Goal: Check status: Check status

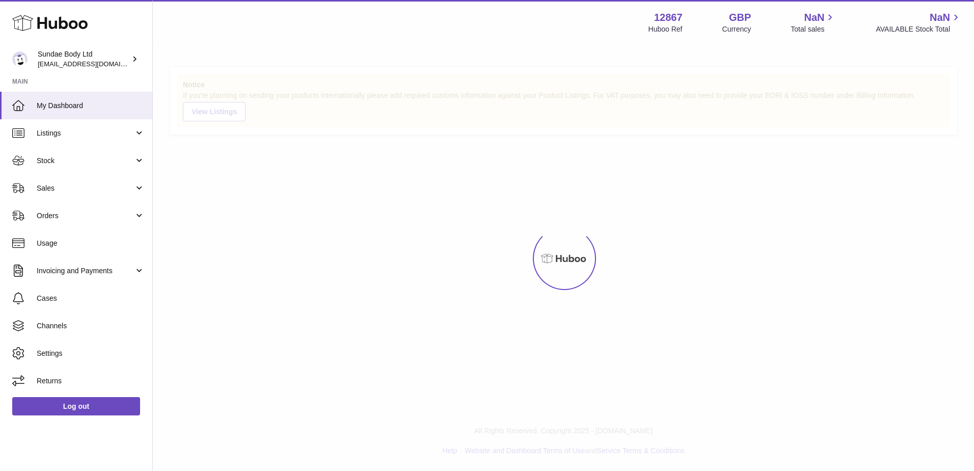
drag, startPoint x: 0, startPoint y: 0, endPoint x: 380, endPoint y: 38, distance: 382.3
click at [380, 38] on div "Menu Huboo 12867 Huboo Ref GBP Currency NaN Total sales NaN AVAILABLE Stock Tot…" at bounding box center [563, 22] width 821 height 45
click at [58, 192] on span "Sales" at bounding box center [85, 188] width 97 height 10
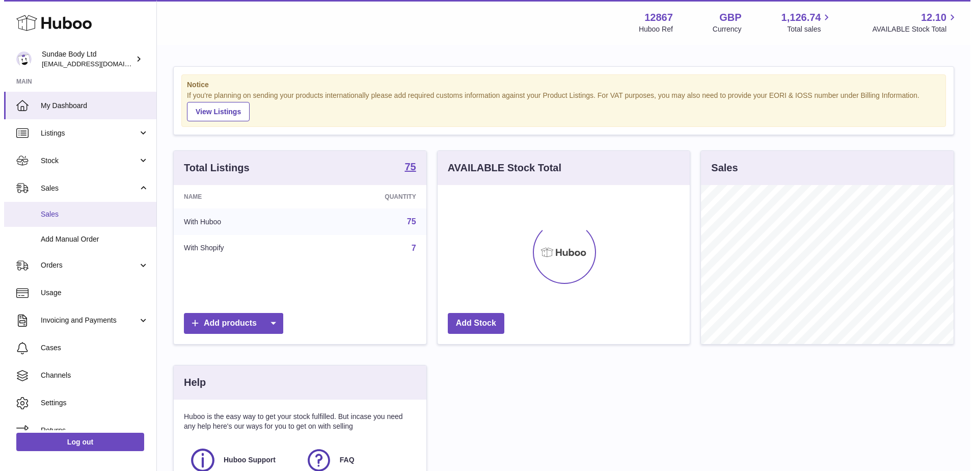
scroll to position [159, 252]
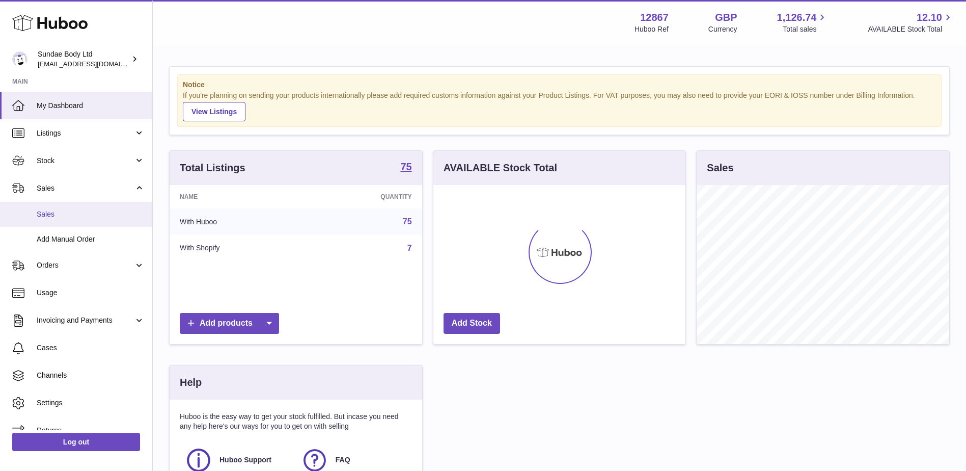
click at [72, 218] on span "Sales" at bounding box center [91, 214] width 108 height 10
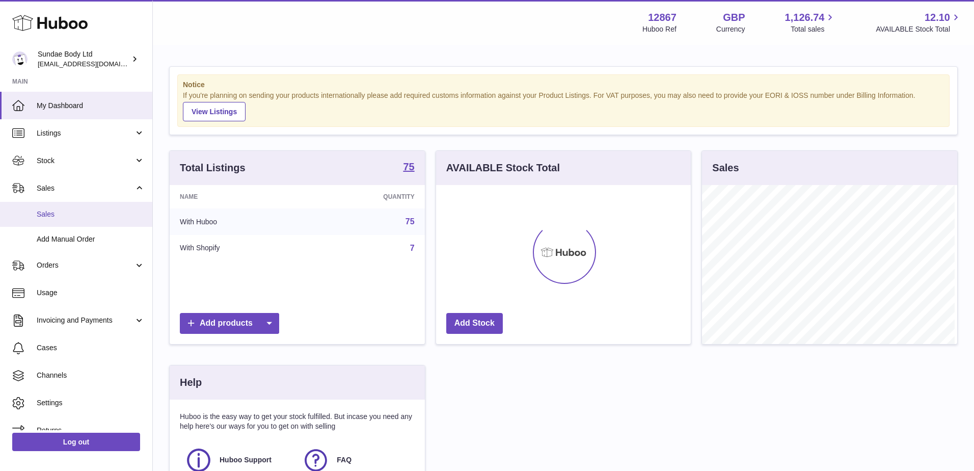
scroll to position [159, 255]
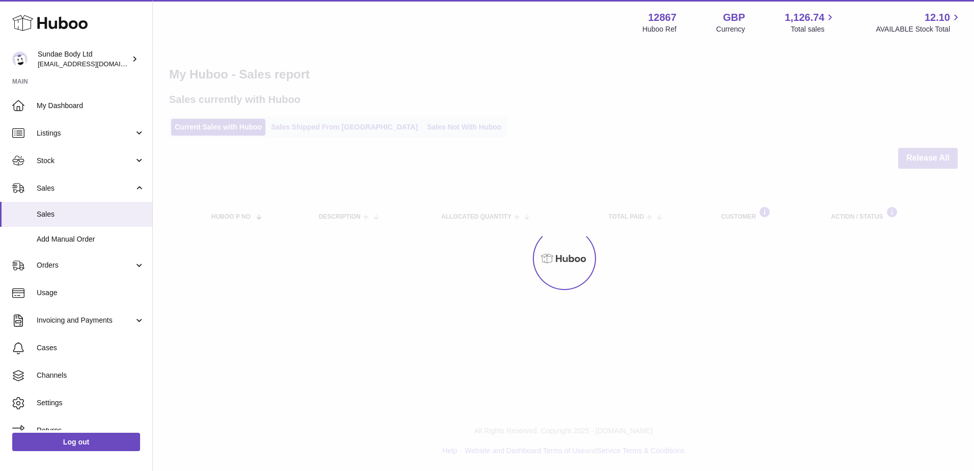
click at [392, 128] on div at bounding box center [563, 258] width 821 height 425
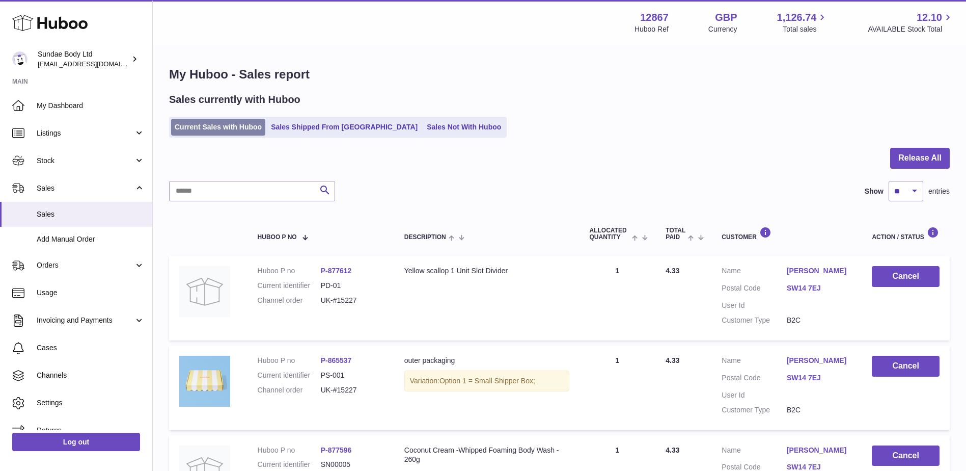
click at [204, 123] on link "Current Sales with Huboo" at bounding box center [218, 127] width 94 height 17
click at [423, 126] on link "Sales Not With Huboo" at bounding box center [463, 127] width 81 height 17
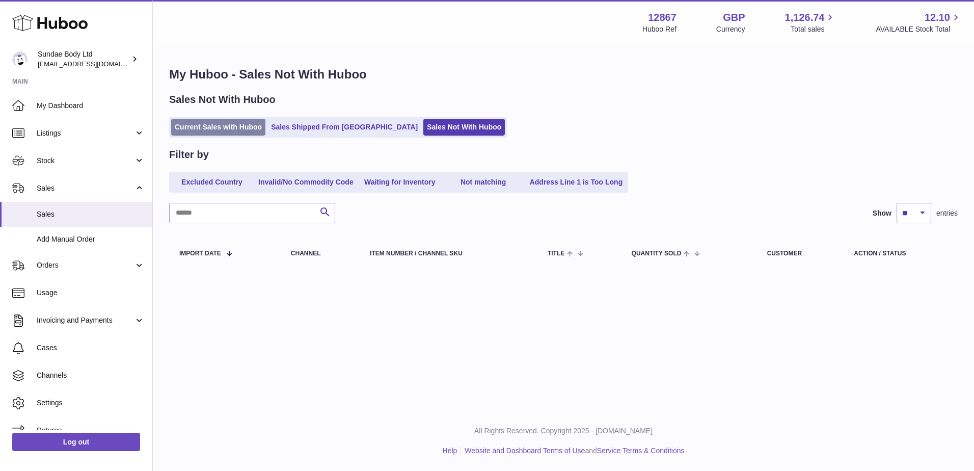
click at [226, 125] on link "Current Sales with Huboo" at bounding box center [218, 127] width 94 height 17
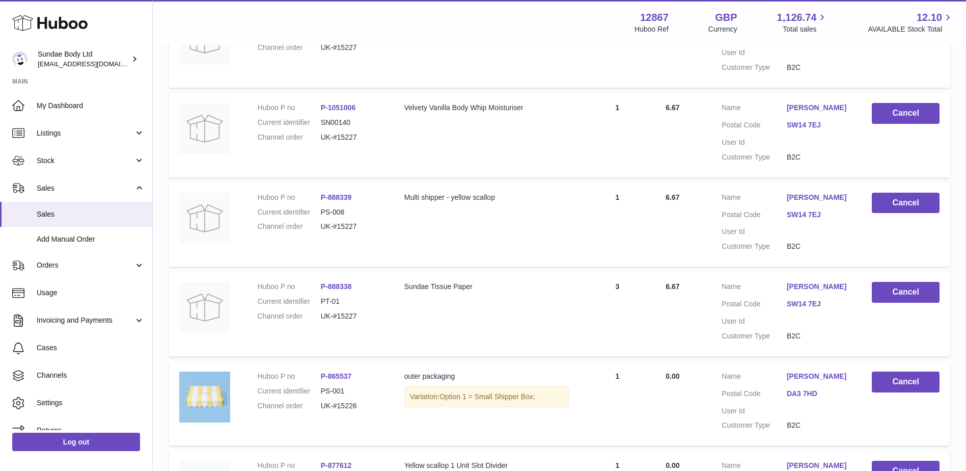
scroll to position [429, 0]
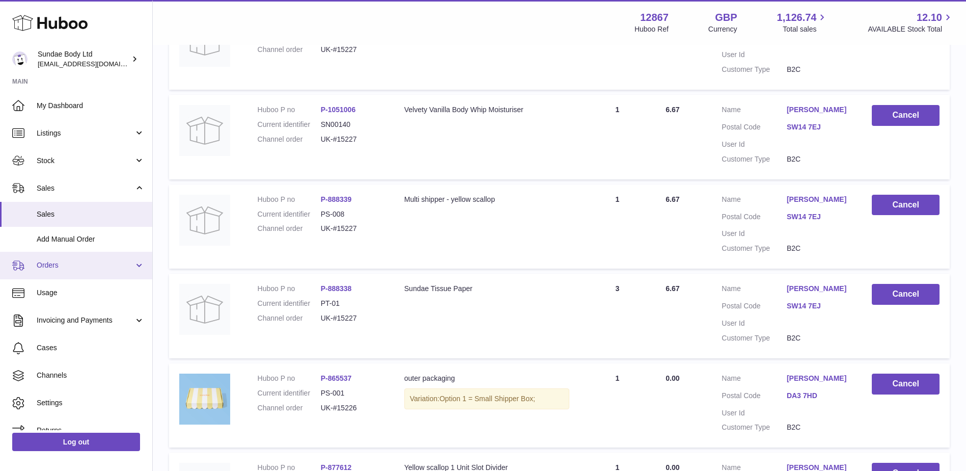
click at [53, 268] on span "Orders" at bounding box center [85, 265] width 97 height 10
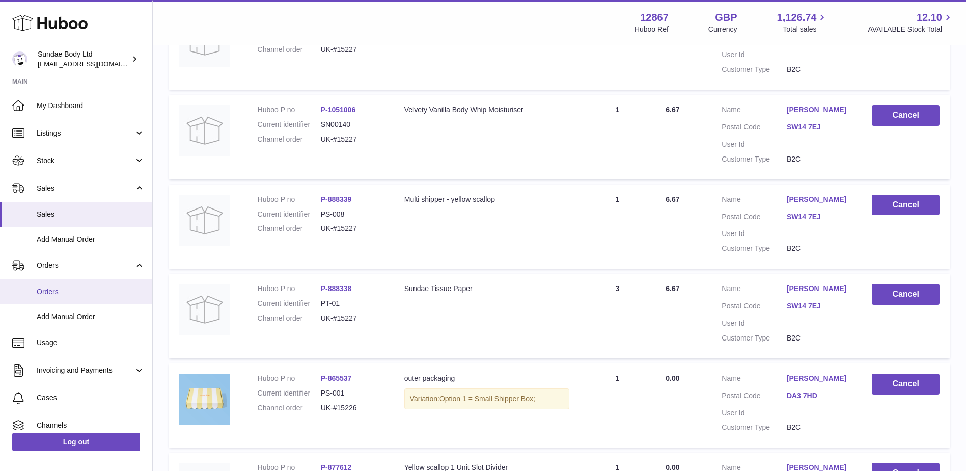
click at [50, 293] on span "Orders" at bounding box center [91, 292] width 108 height 10
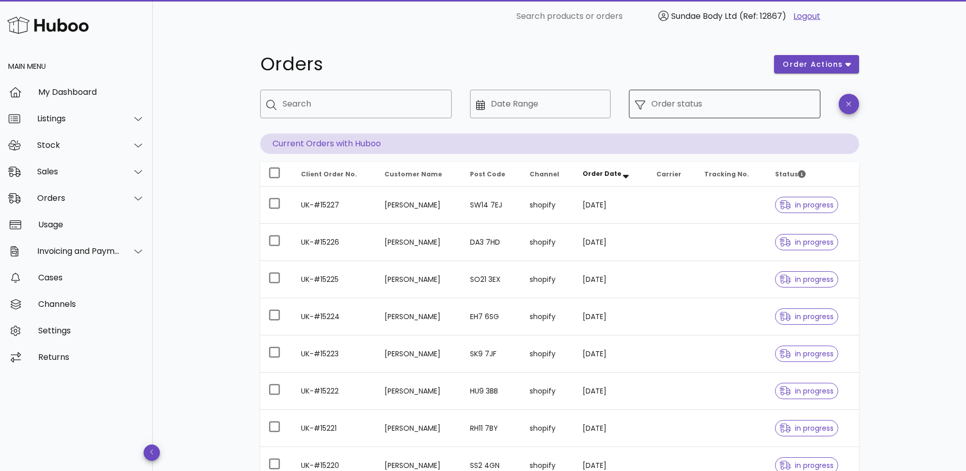
click at [680, 111] on input "Order status" at bounding box center [732, 104] width 163 height 16
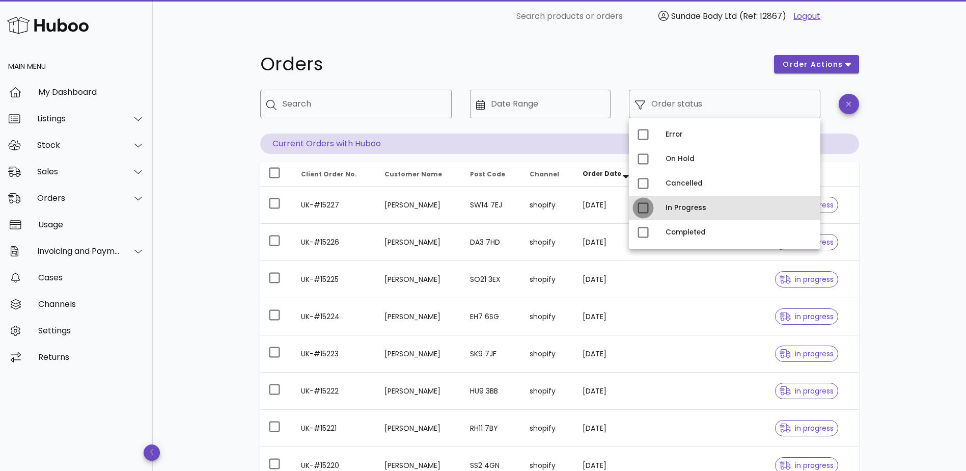
click at [642, 204] on div at bounding box center [643, 207] width 17 height 17
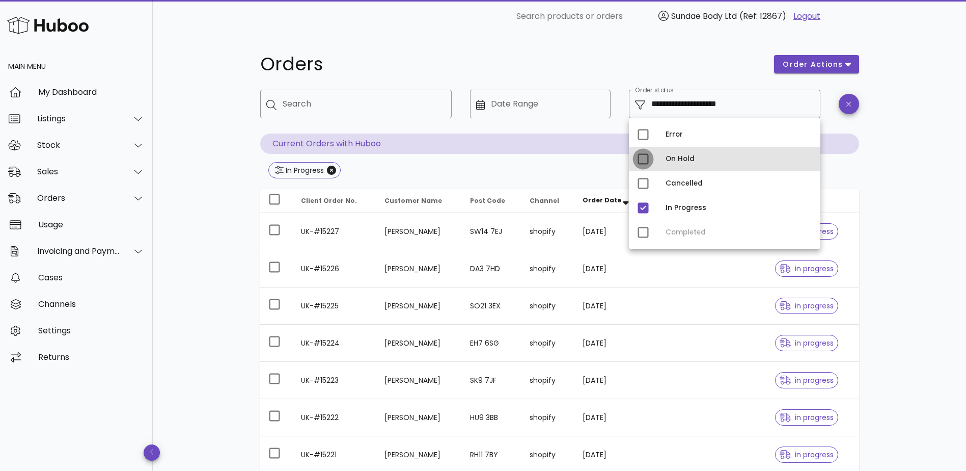
click at [643, 160] on div at bounding box center [643, 158] width 17 height 17
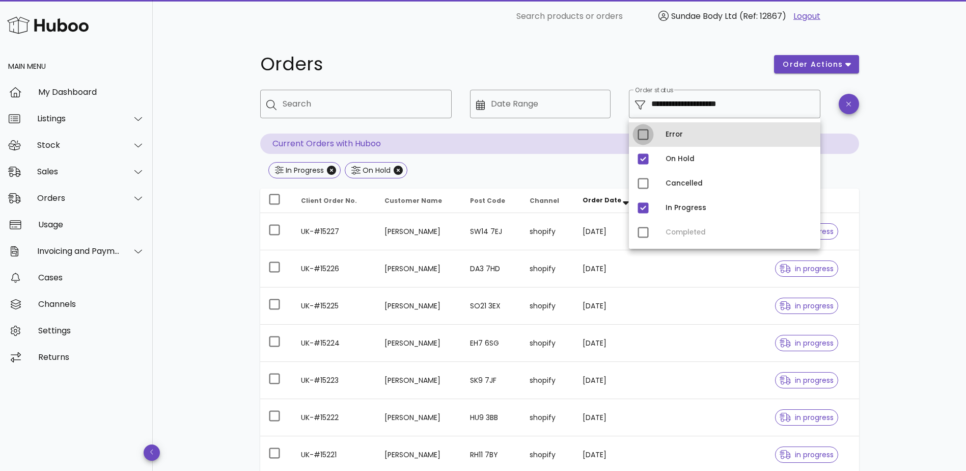
click at [642, 136] on div at bounding box center [643, 134] width 17 height 17
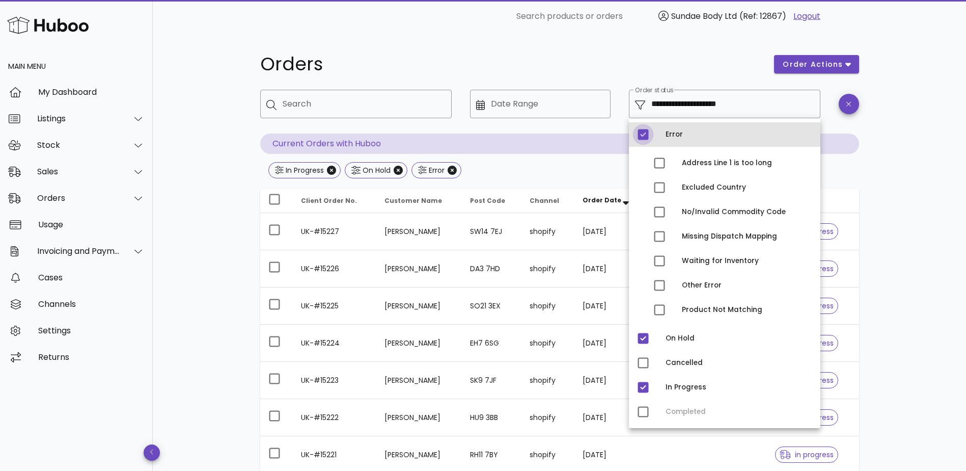
click at [642, 136] on div at bounding box center [643, 134] width 17 height 17
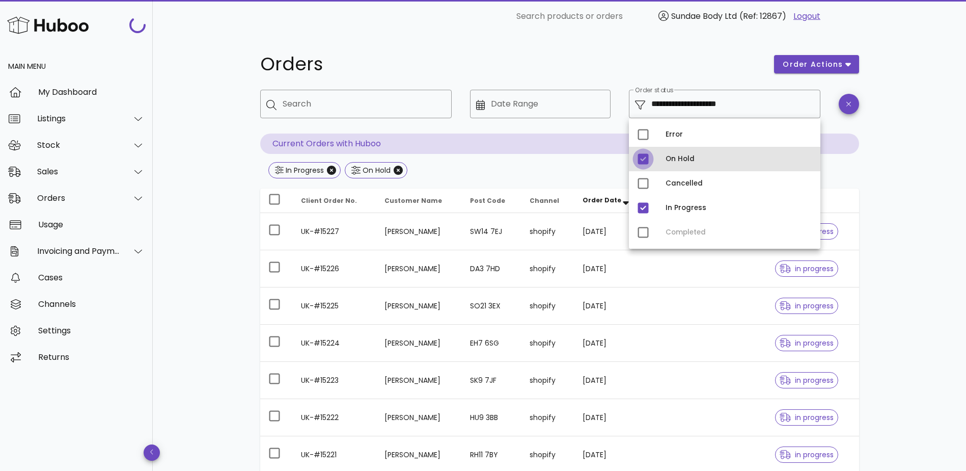
click at [639, 161] on div at bounding box center [643, 158] width 17 height 17
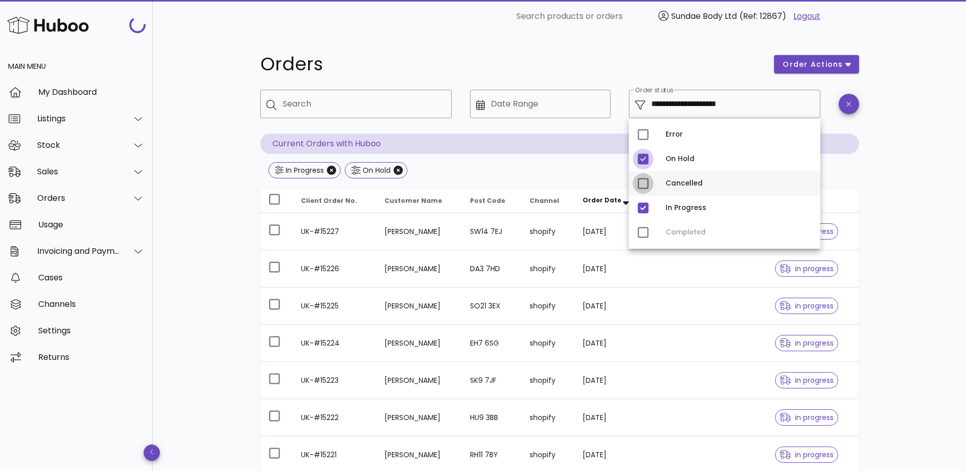
type input "**********"
click at [643, 203] on div at bounding box center [643, 207] width 17 height 17
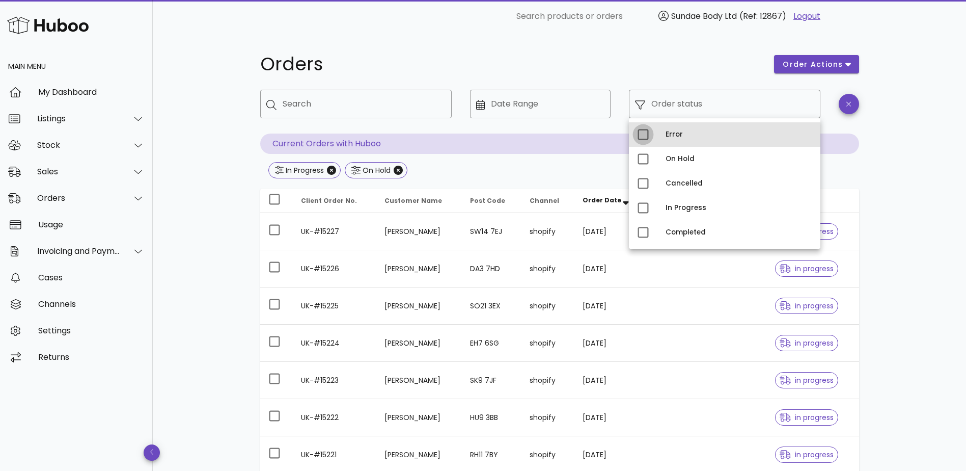
click at [642, 136] on div at bounding box center [643, 134] width 17 height 17
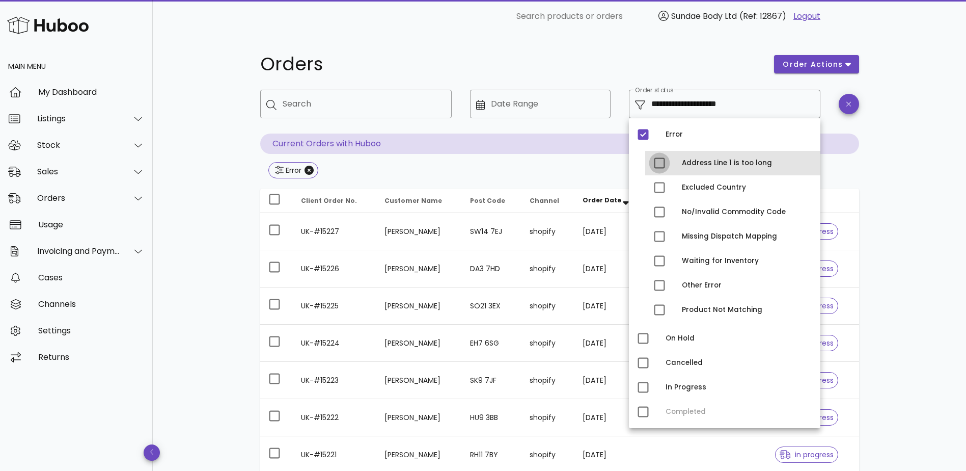
click at [663, 164] on div at bounding box center [659, 162] width 17 height 17
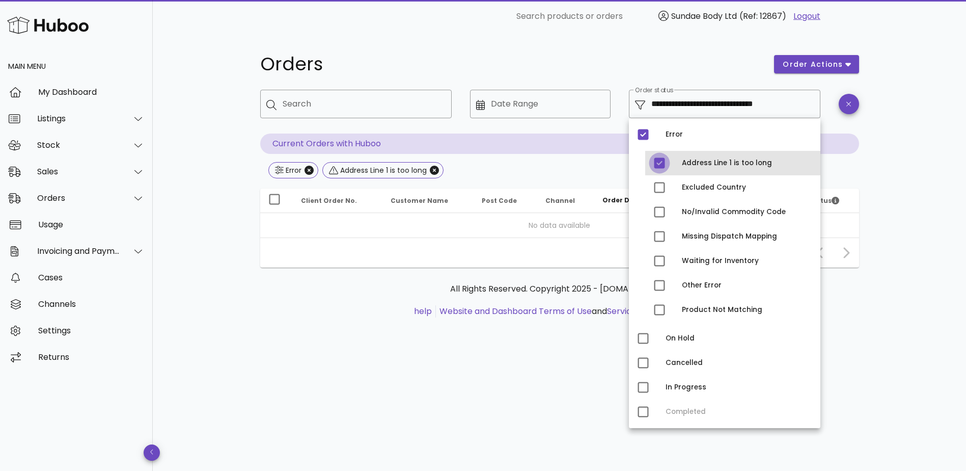
click at [663, 164] on div at bounding box center [659, 162] width 17 height 17
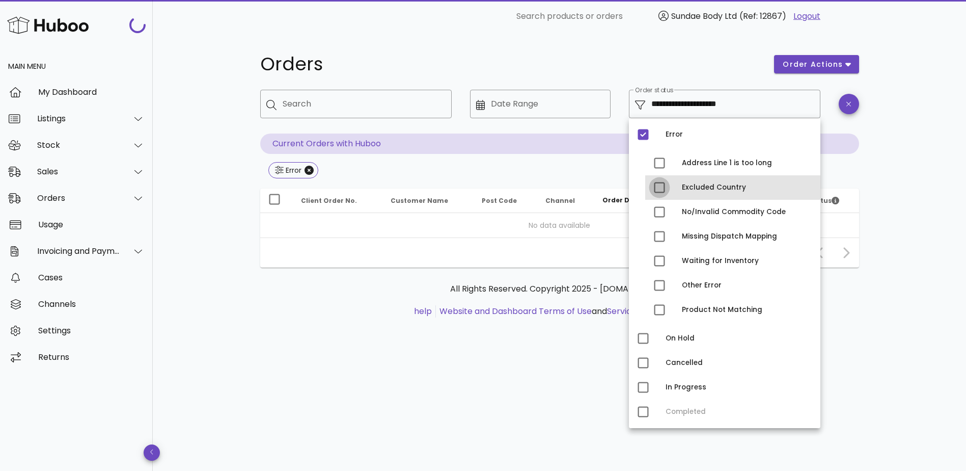
click at [664, 184] on div at bounding box center [659, 187] width 17 height 17
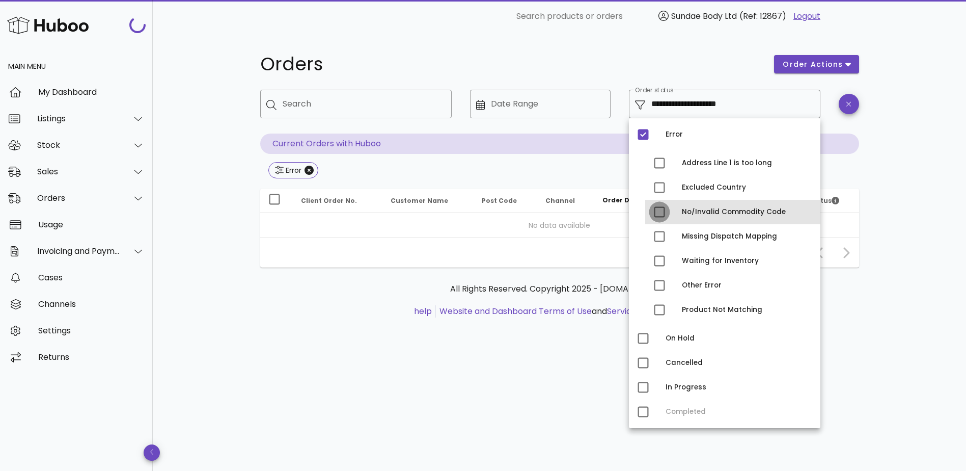
click at [662, 205] on div at bounding box center [659, 211] width 17 height 17
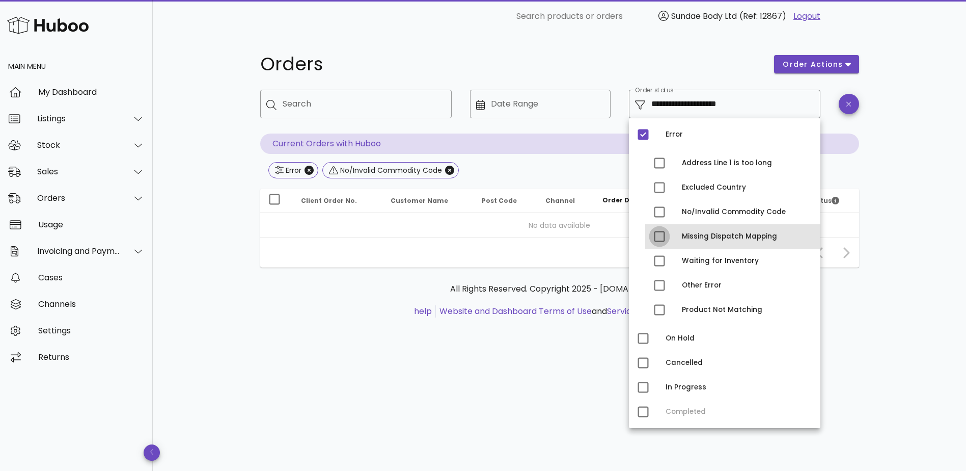
click at [663, 236] on div at bounding box center [659, 236] width 17 height 17
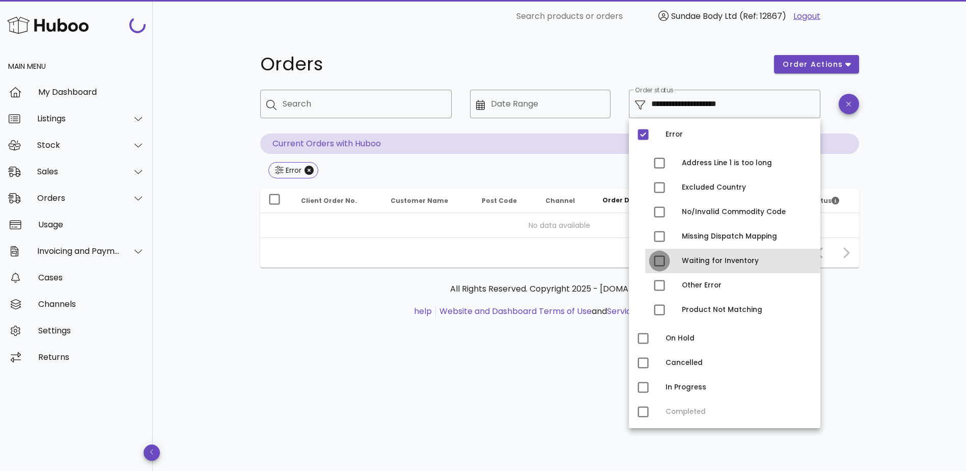
click at [658, 258] on div at bounding box center [659, 260] width 17 height 17
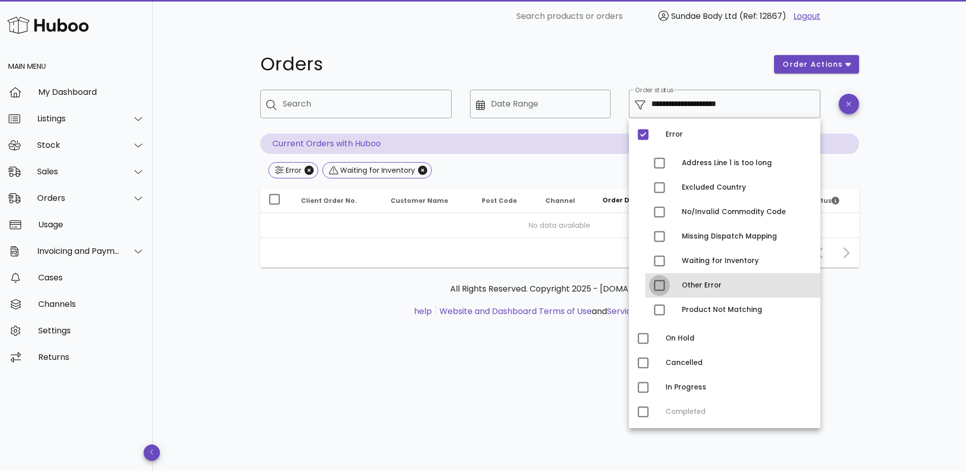
click at [656, 281] on div at bounding box center [659, 285] width 17 height 17
click at [657, 282] on div at bounding box center [659, 285] width 17 height 17
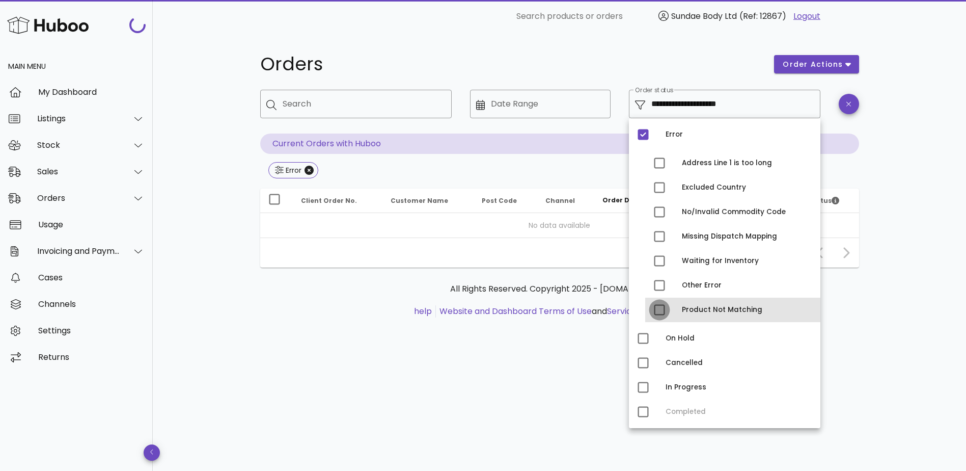
click at [661, 307] on div at bounding box center [659, 309] width 17 height 17
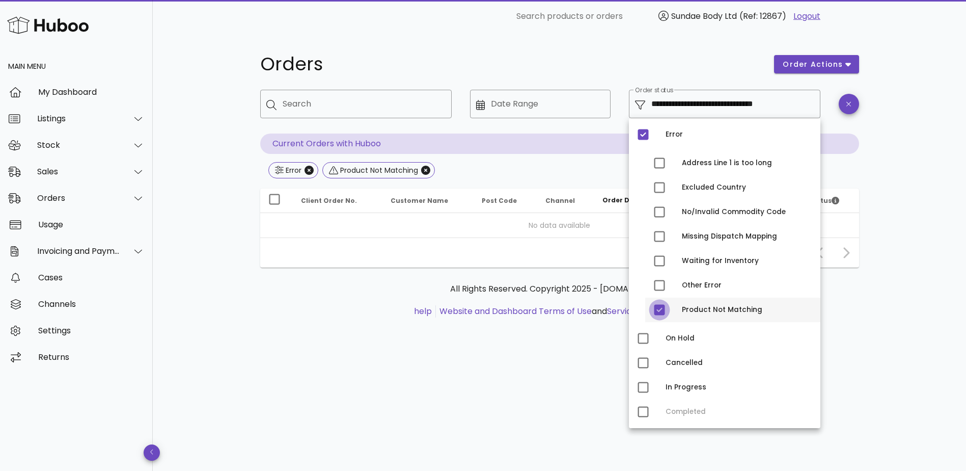
type input "**********"
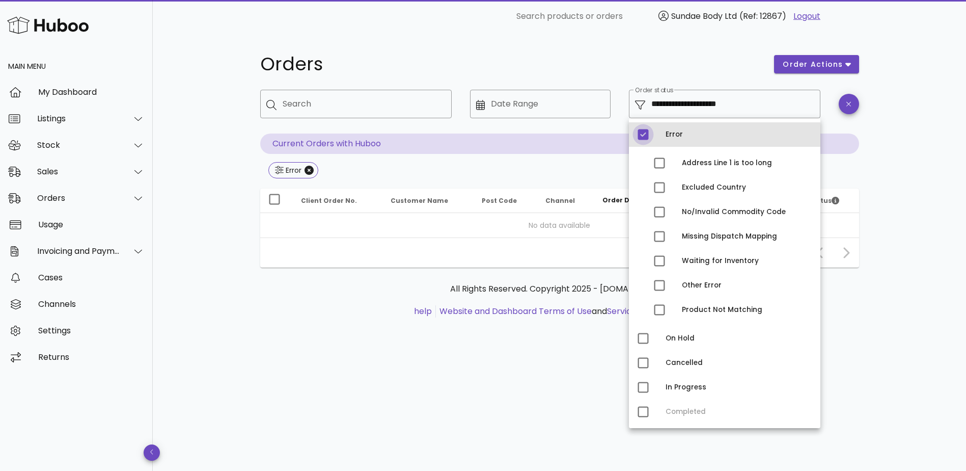
click at [643, 135] on div at bounding box center [643, 134] width 17 height 17
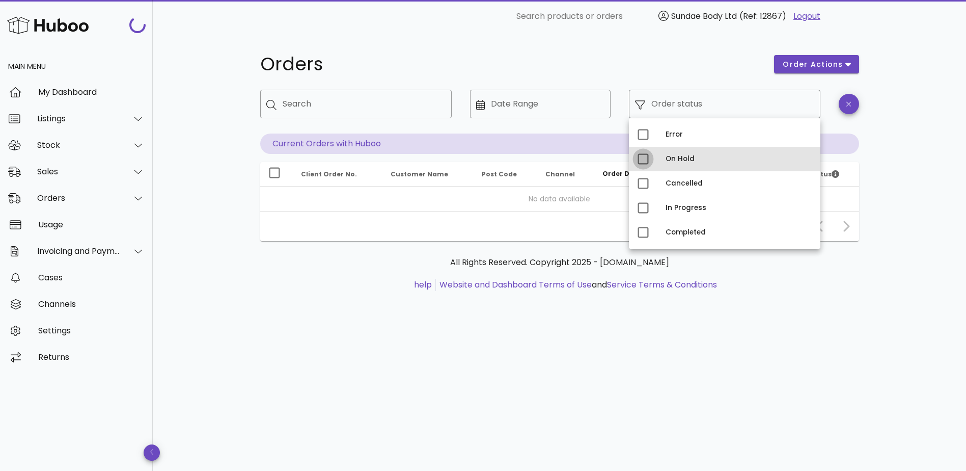
click at [640, 159] on div at bounding box center [643, 158] width 17 height 17
type input "**********"
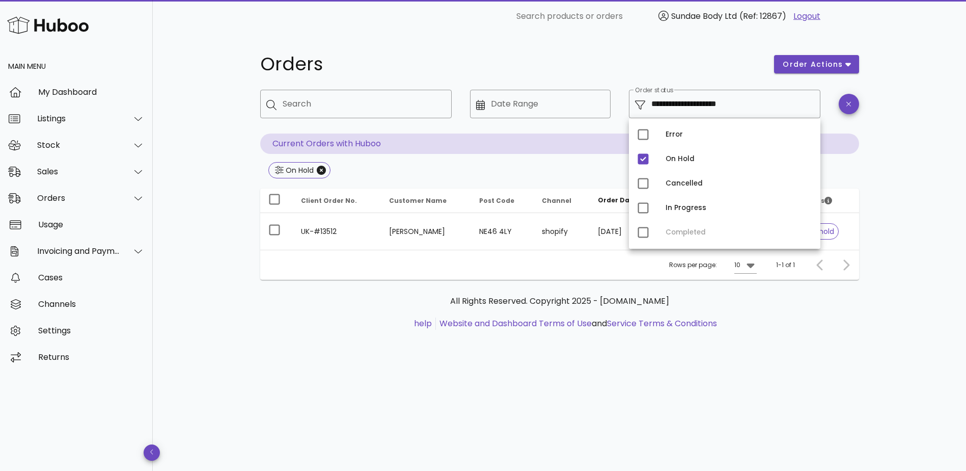
click at [349, 314] on div "All Rights Reserved. Copyright 2025 - [DOMAIN_NAME] help Website and Dashboard …" at bounding box center [559, 312] width 583 height 35
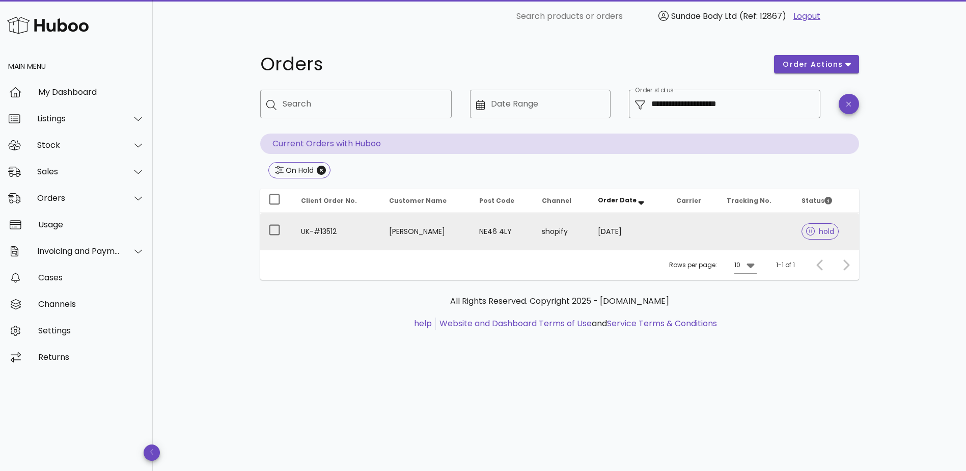
click at [317, 229] on td "UK-#13512" at bounding box center [337, 231] width 88 height 37
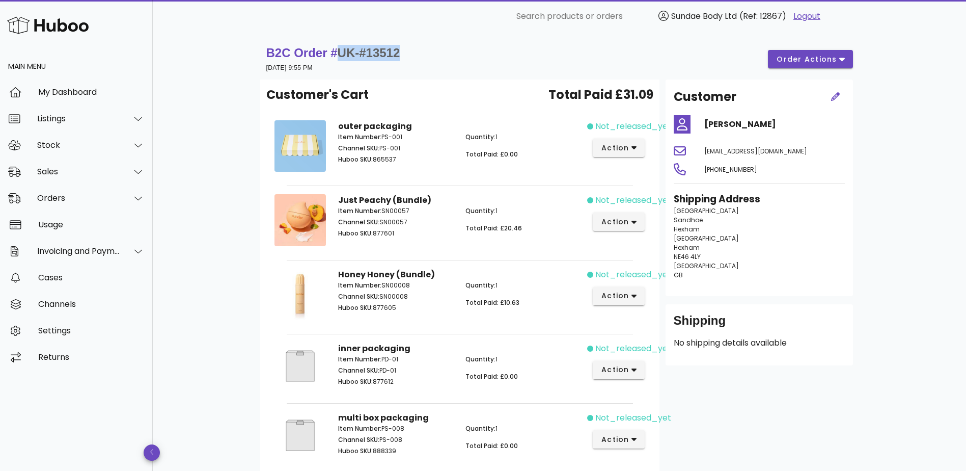
drag, startPoint x: 399, startPoint y: 53, endPoint x: 339, endPoint y: 57, distance: 59.7
click at [339, 57] on div "B2C Order # UK-#13512 17 June 2025 at 9:55 PM order actions" at bounding box center [559, 59] width 587 height 29
copy span "UK-#13512"
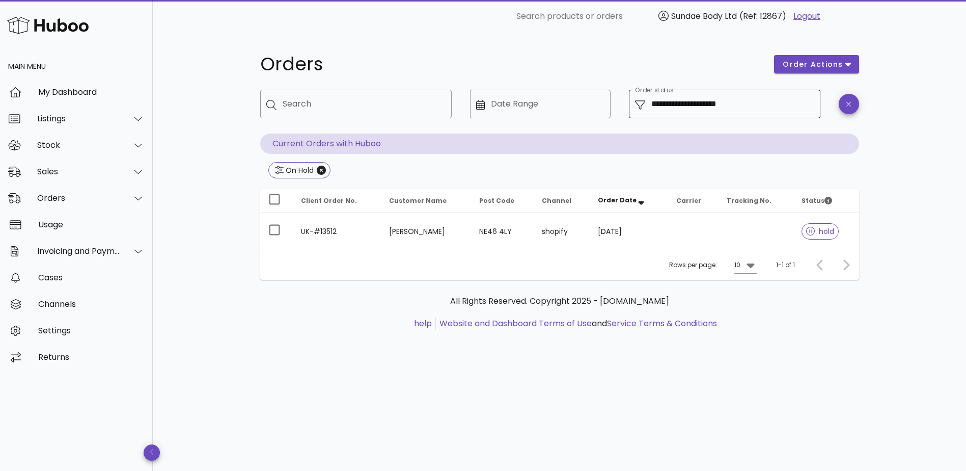
click at [778, 101] on input "**********" at bounding box center [732, 104] width 163 height 16
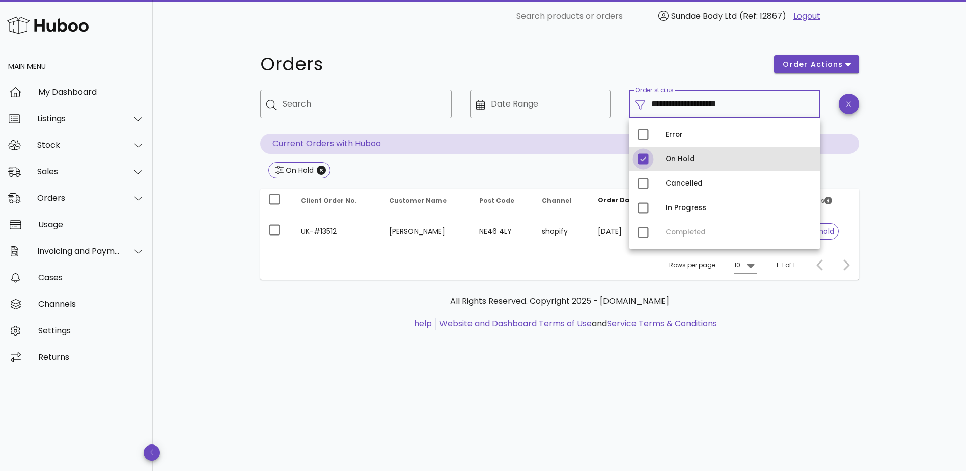
click at [643, 159] on div at bounding box center [643, 158] width 17 height 17
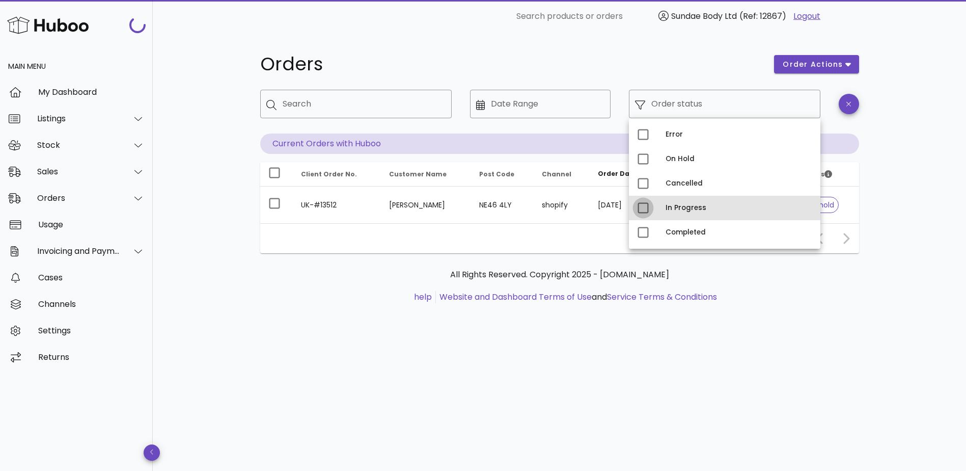
click at [644, 204] on div at bounding box center [643, 207] width 17 height 17
type input "**********"
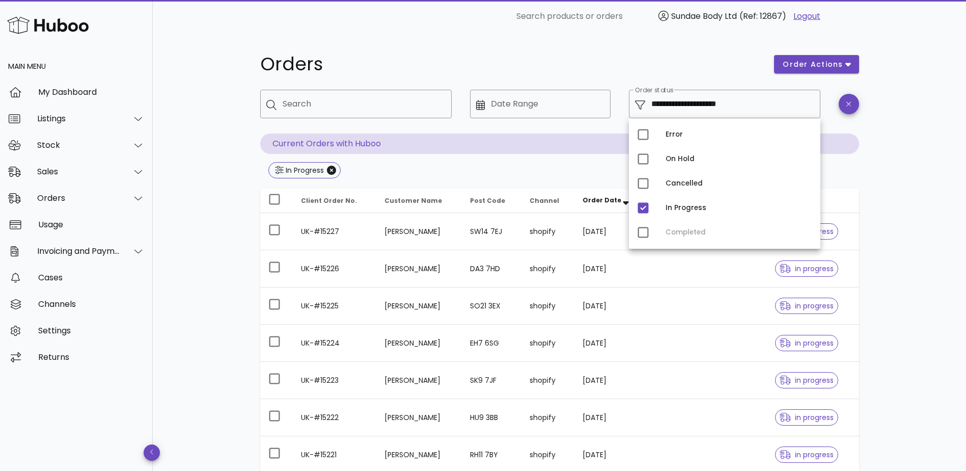
click at [211, 136] on div "**********" at bounding box center [559, 365] width 813 height 664
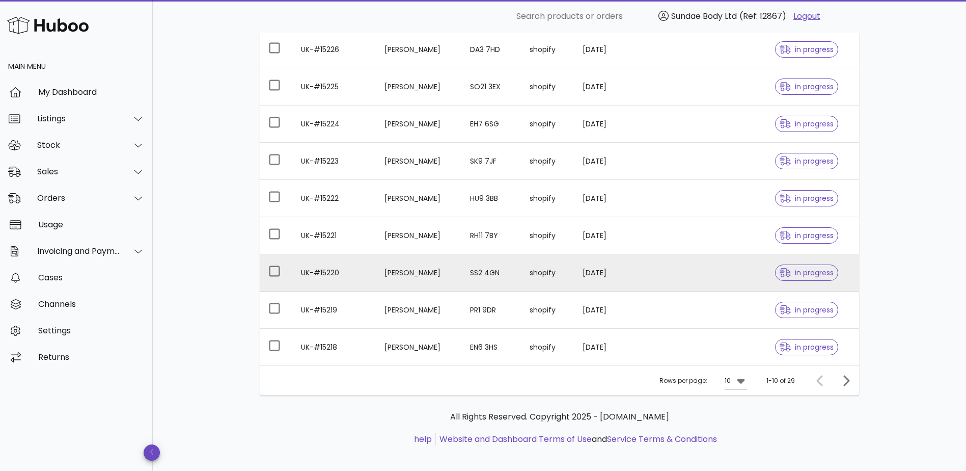
scroll to position [226, 0]
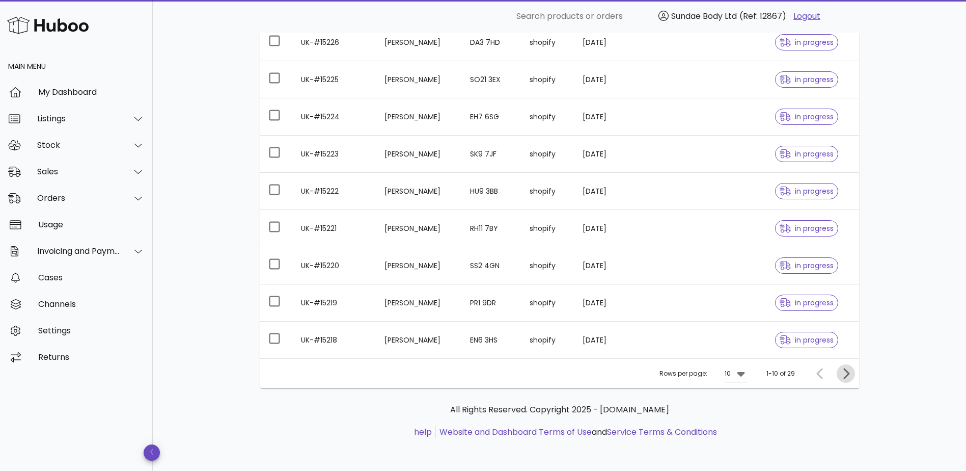
click at [843, 372] on icon "Next page" at bounding box center [846, 373] width 12 height 12
click at [820, 374] on icon "Previous page" at bounding box center [820, 373] width 12 height 12
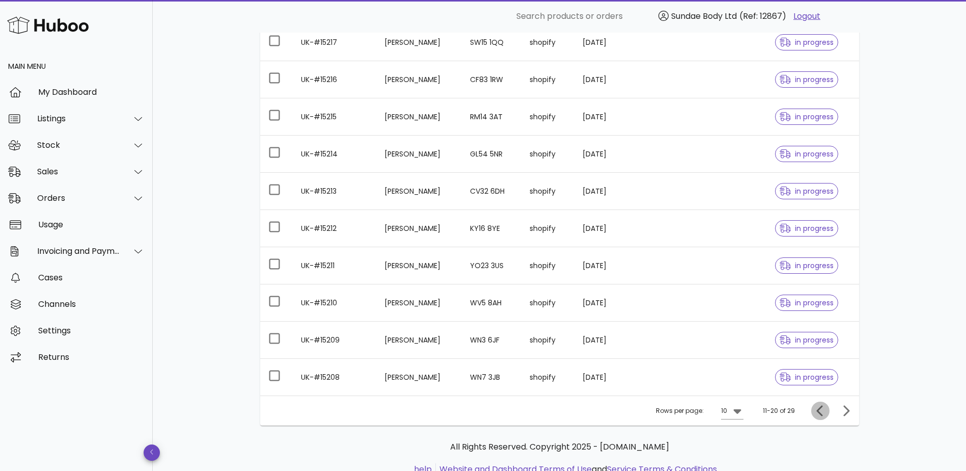
click at [818, 408] on icon "Previous page" at bounding box center [819, 410] width 6 height 11
click at [818, 408] on div at bounding box center [822, 410] width 22 height 18
click at [745, 413] on icon at bounding box center [741, 410] width 12 height 12
click at [743, 447] on div "50" at bounding box center [739, 448] width 10 height 10
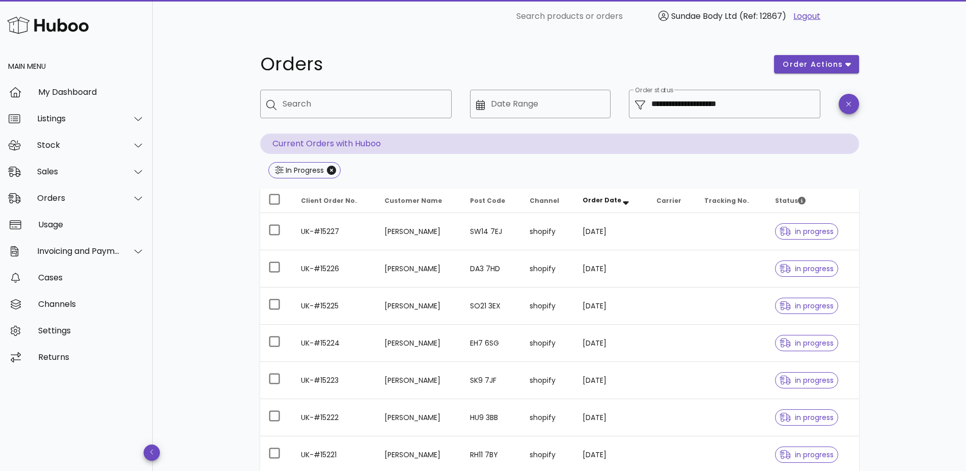
click at [617, 200] on span "Order Date" at bounding box center [602, 200] width 39 height 9
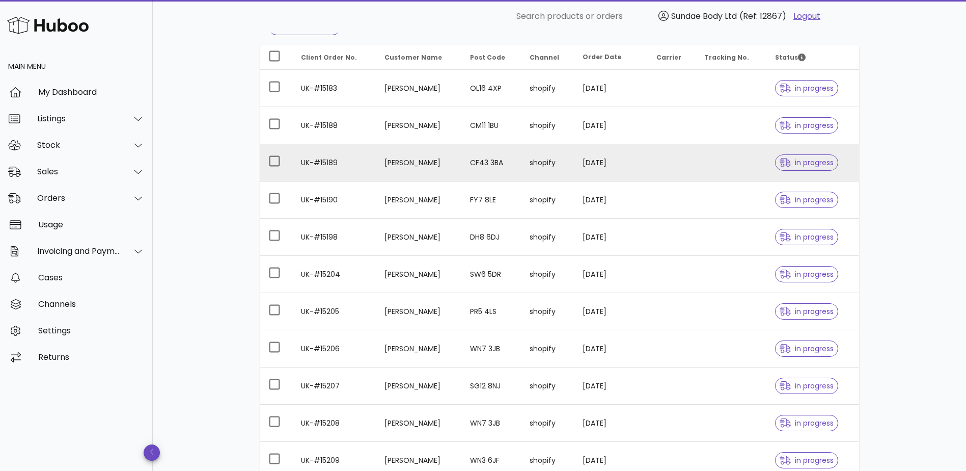
scroll to position [204, 0]
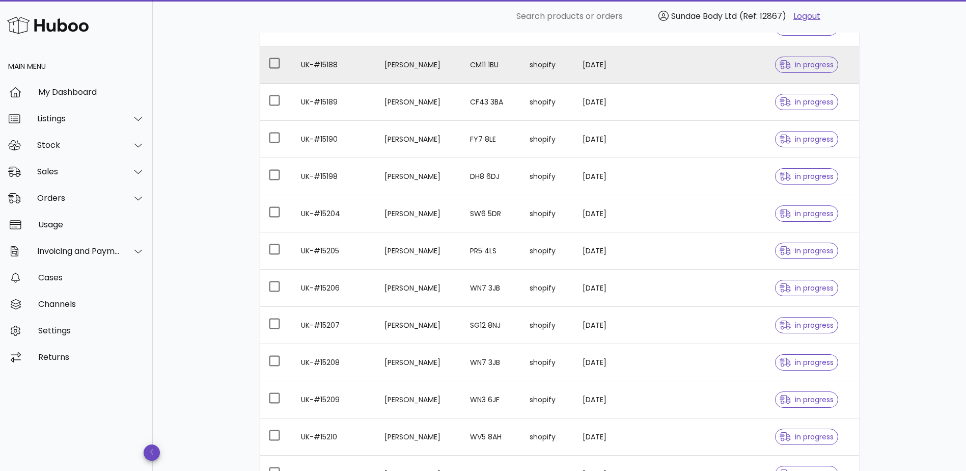
click at [407, 61] on td "Luisa Kilmurray" at bounding box center [419, 64] width 86 height 37
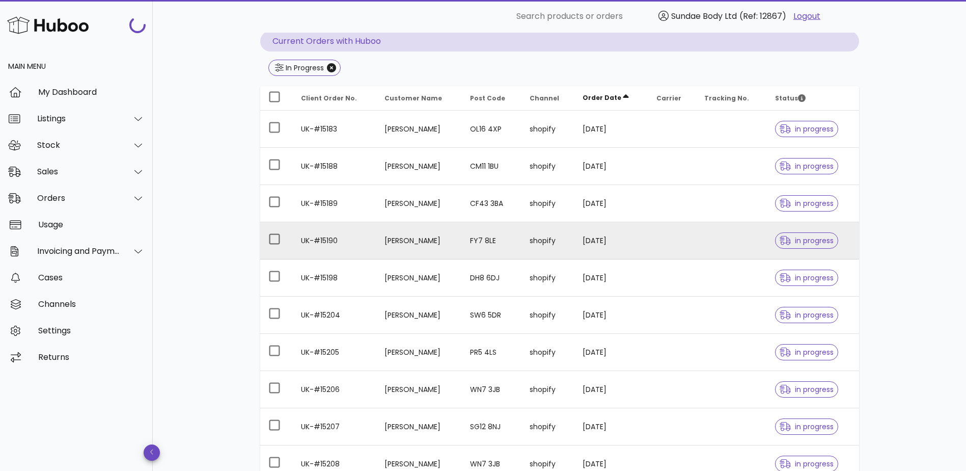
scroll to position [102, 0]
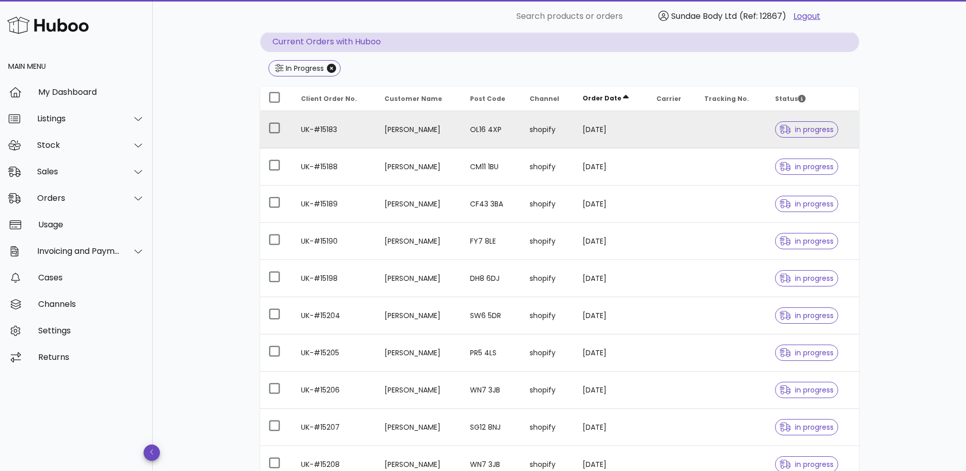
click at [402, 122] on td "helen campbell" at bounding box center [419, 129] width 86 height 37
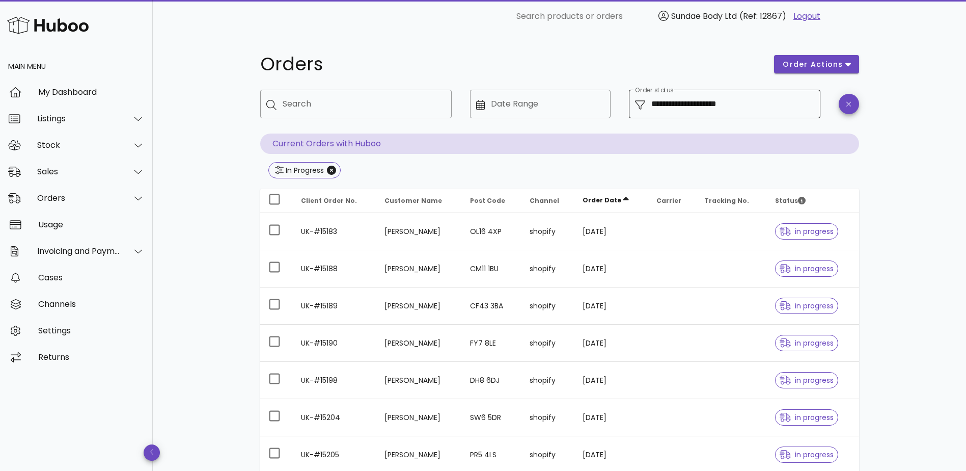
click at [751, 106] on input "**********" at bounding box center [732, 104] width 163 height 16
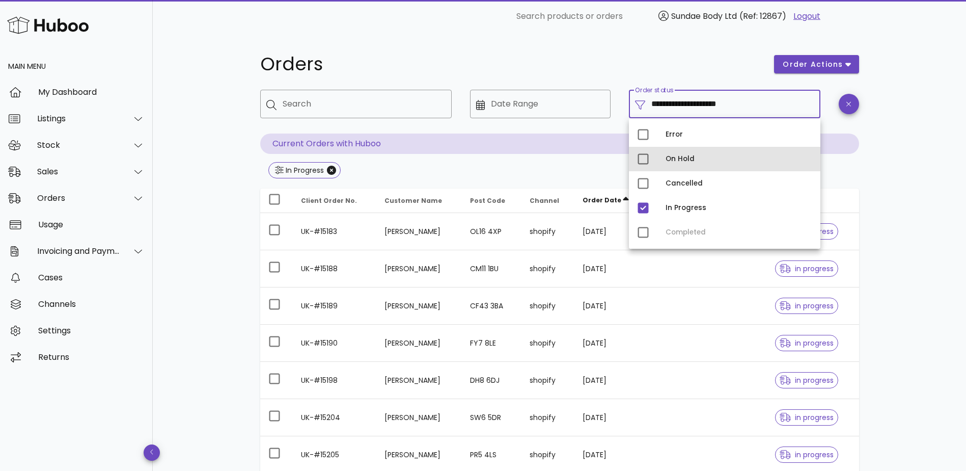
click at [659, 159] on div "On Hold" at bounding box center [725, 159] width 192 height 24
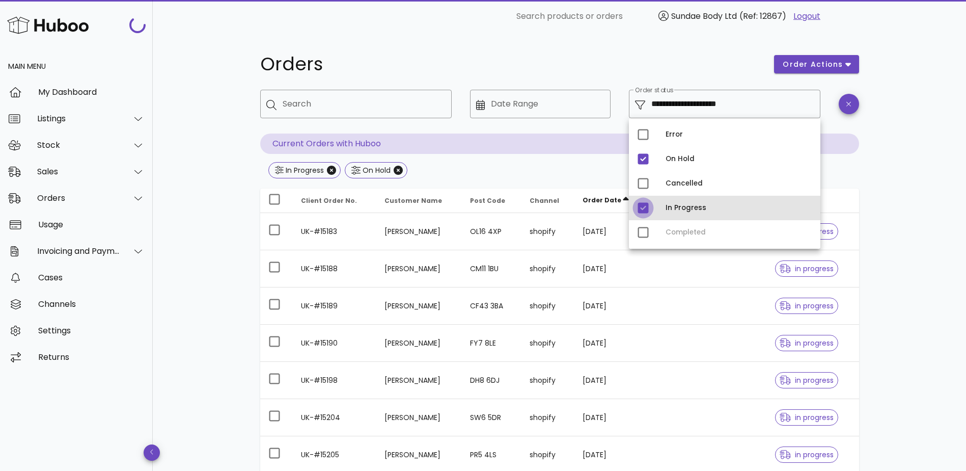
click at [646, 206] on div at bounding box center [643, 207] width 17 height 17
type input "**********"
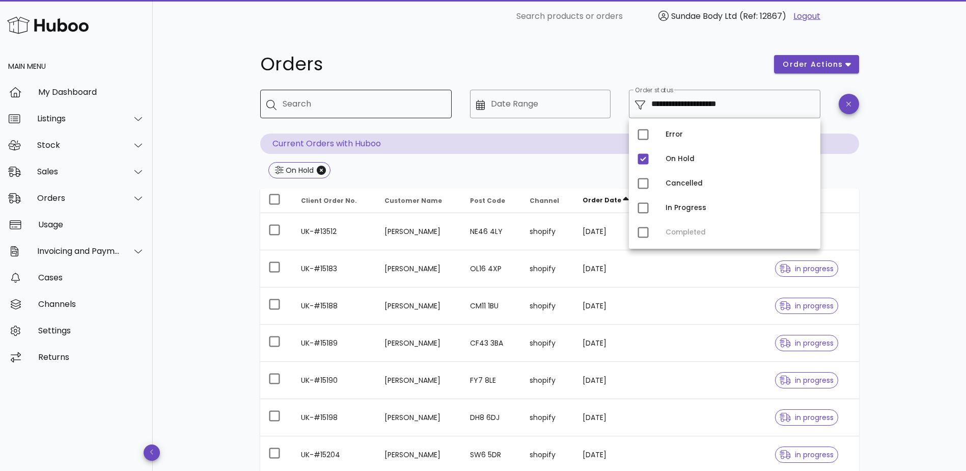
click at [387, 102] on input "Search" at bounding box center [363, 104] width 161 height 16
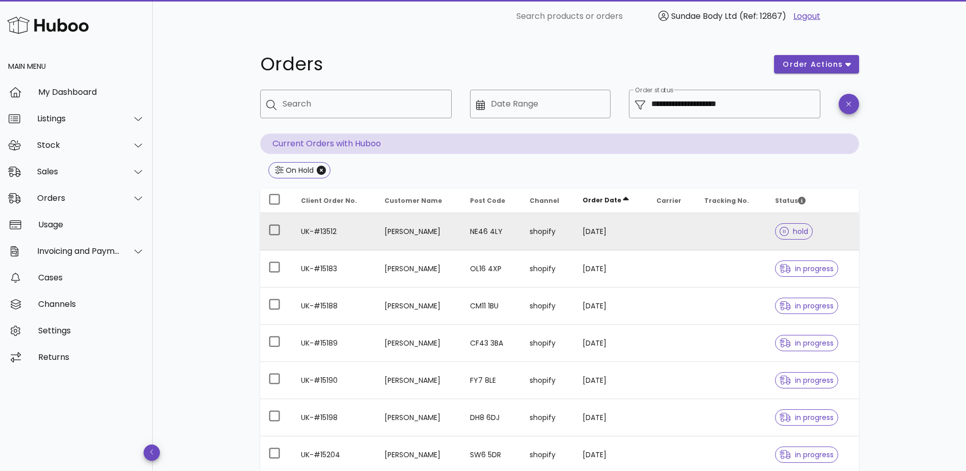
click at [378, 229] on td "Linda Mattock" at bounding box center [419, 231] width 86 height 37
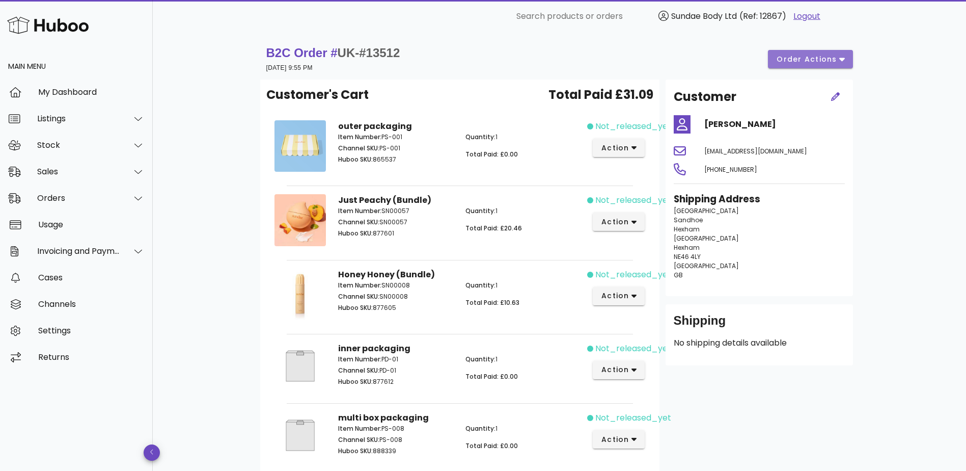
click at [834, 59] on span "order actions" at bounding box center [806, 59] width 61 height 11
click at [600, 53] on div "B2C Order # UK-#13512 17 June 2025 at 9:55 PM order actions" at bounding box center [559, 59] width 587 height 29
click at [86, 170] on div "Sales" at bounding box center [78, 172] width 83 height 10
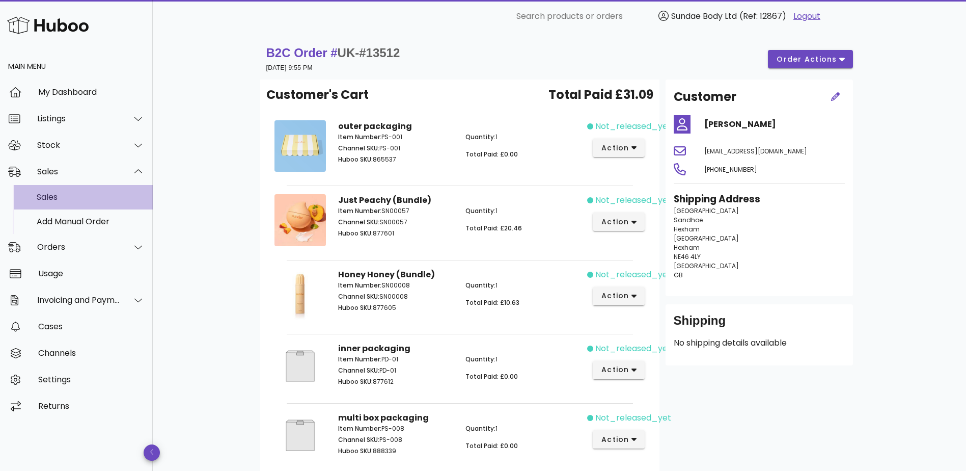
click at [83, 195] on div "Sales" at bounding box center [91, 197] width 108 height 10
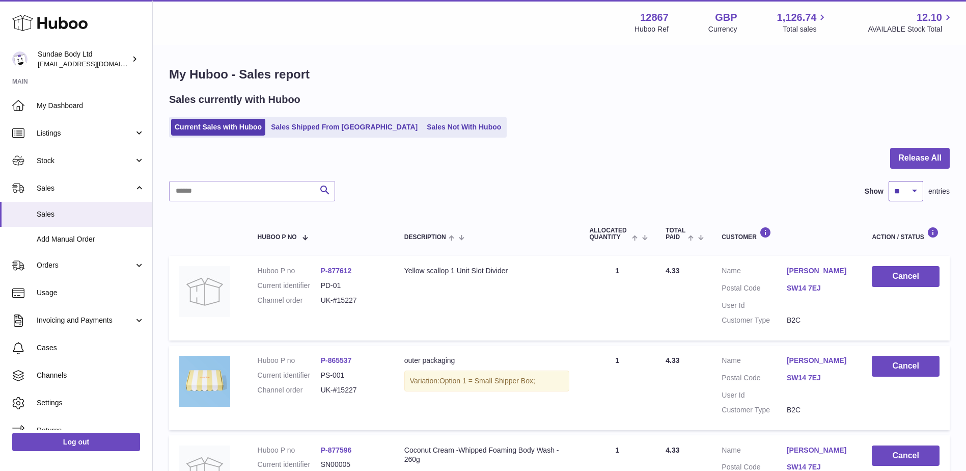
click at [914, 191] on select "** ** ** ***" at bounding box center [906, 191] width 35 height 20
select select "**"
click at [889, 181] on select "** ** ** ***" at bounding box center [906, 191] width 35 height 20
click at [59, 209] on span "Sales" at bounding box center [91, 214] width 108 height 10
click at [73, 204] on link "Sales" at bounding box center [76, 214] width 152 height 25
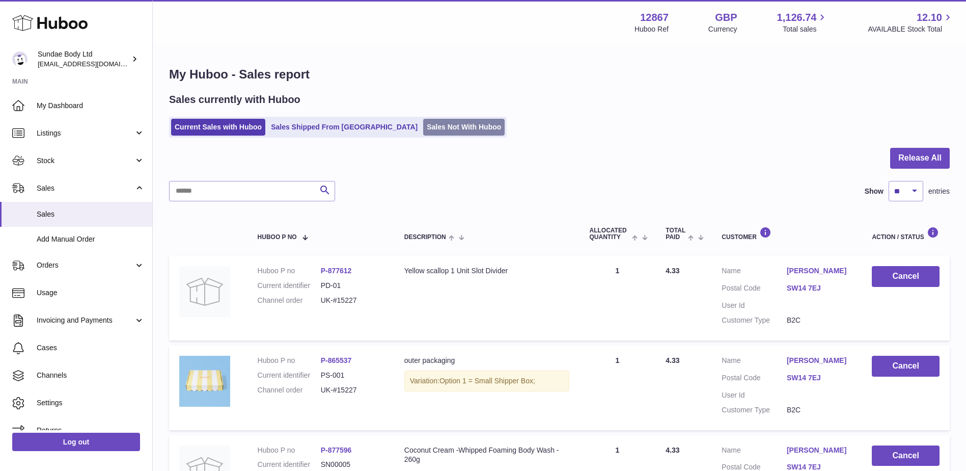
click at [423, 122] on link "Sales Not With Huboo" at bounding box center [463, 127] width 81 height 17
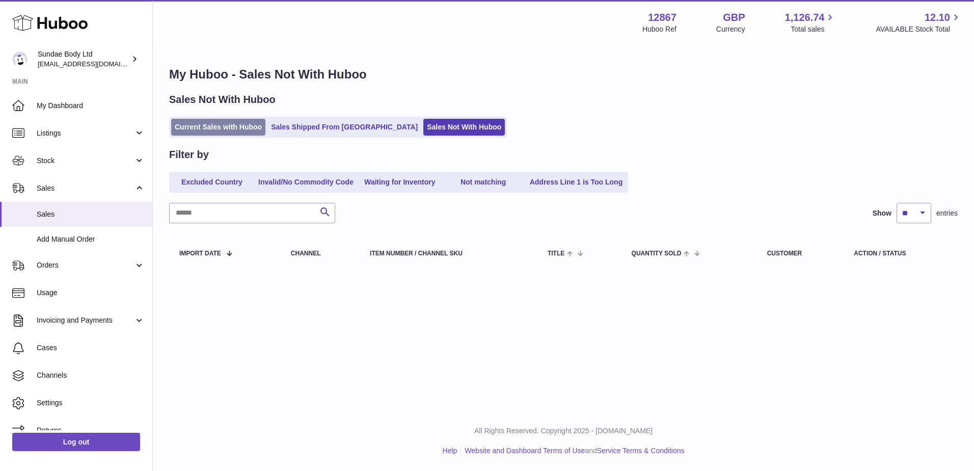
click at [214, 124] on link "Current Sales with Huboo" at bounding box center [218, 127] width 94 height 17
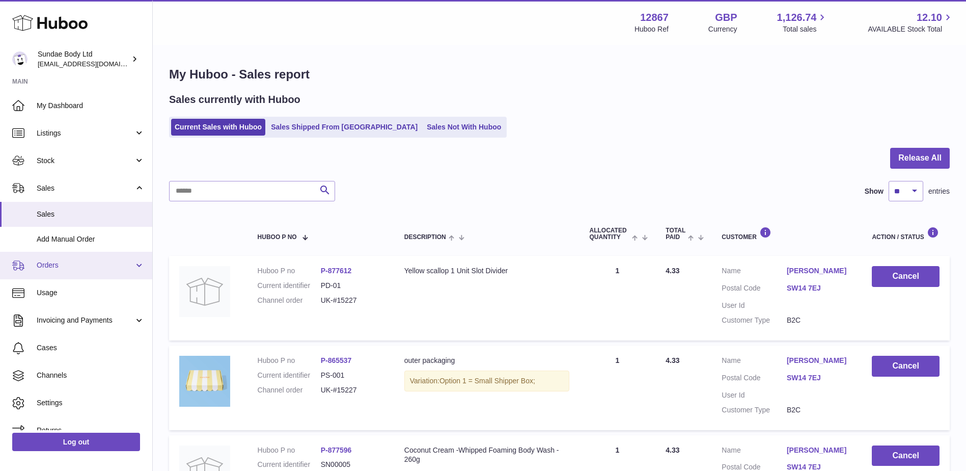
click at [59, 268] on span "Orders" at bounding box center [85, 265] width 97 height 10
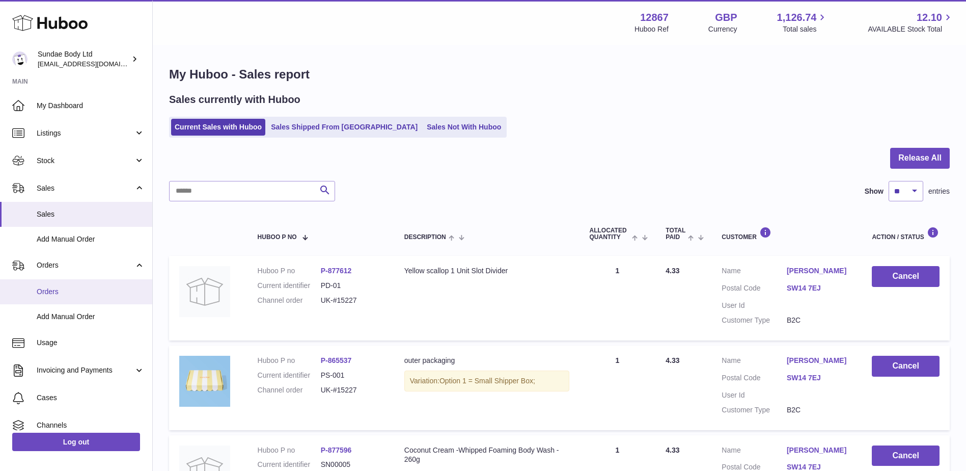
click at [51, 286] on link "Orders" at bounding box center [76, 291] width 152 height 25
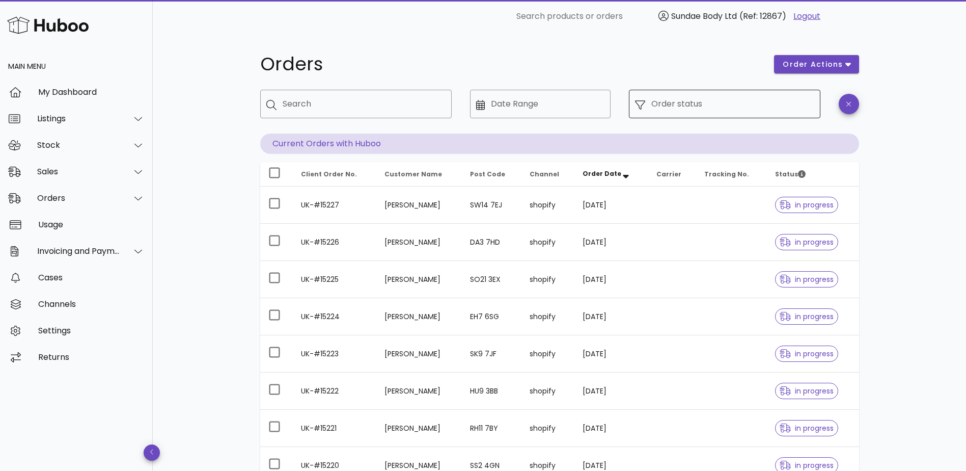
click at [670, 104] on input "Order status" at bounding box center [732, 104] width 163 height 16
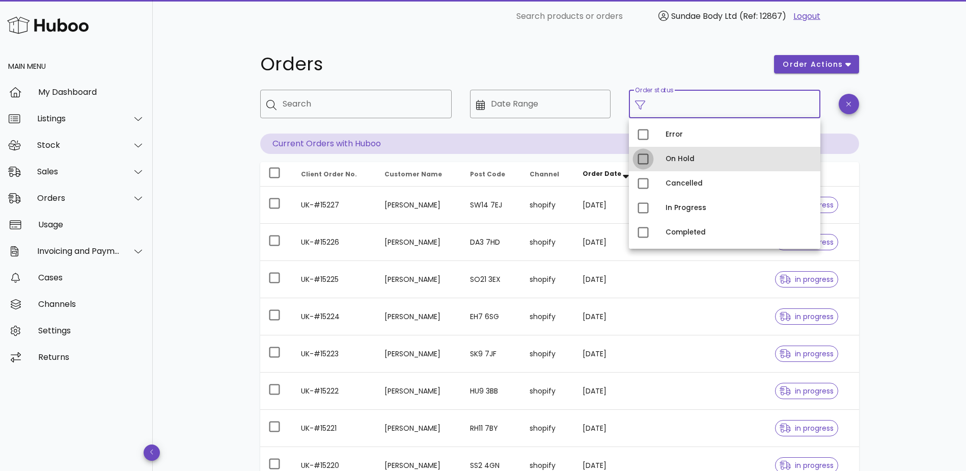
click at [646, 157] on div at bounding box center [643, 158] width 17 height 17
type input "**********"
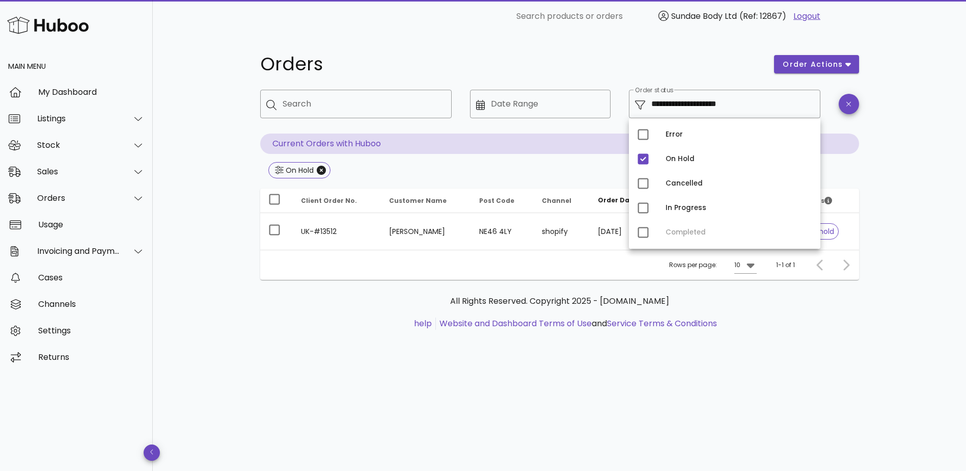
click at [806, 332] on div "All Rights Reserved. Copyright 2025 - huboo.co.uk help Website and Dashboard Te…" at bounding box center [559, 318] width 599 height 76
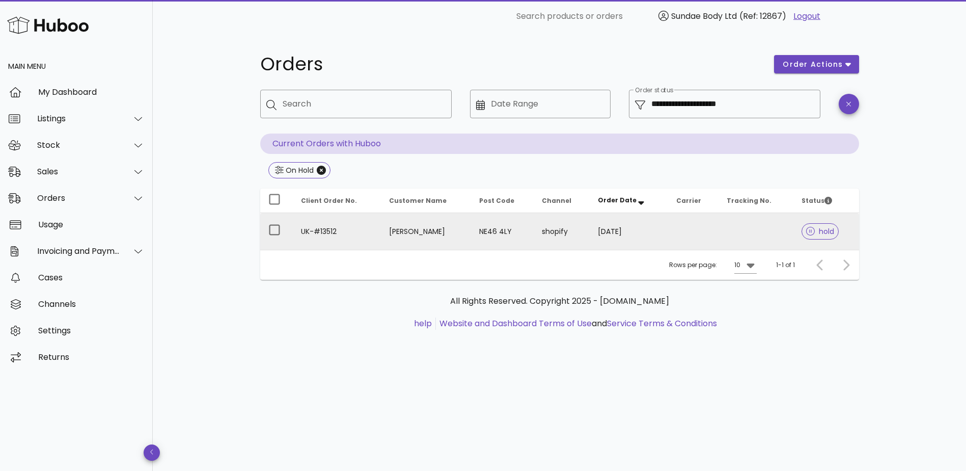
click at [391, 232] on td "Linda Mattock" at bounding box center [426, 231] width 90 height 37
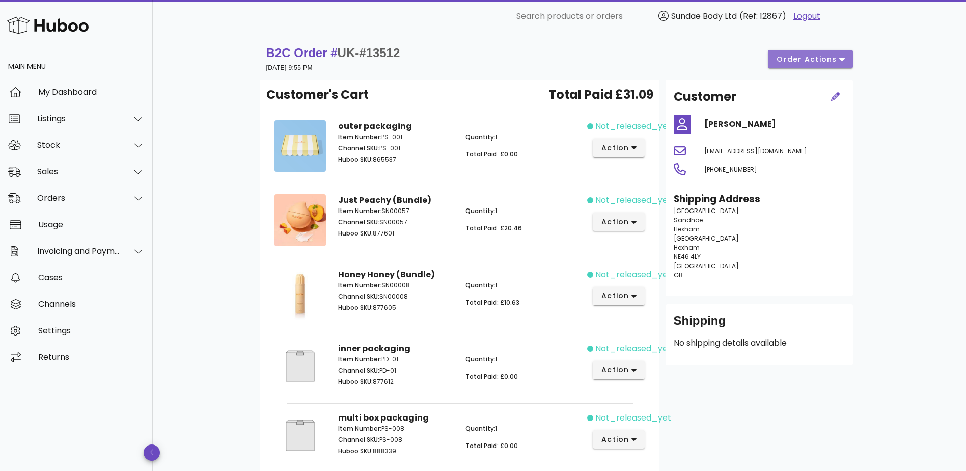
click at [826, 58] on span "order actions" at bounding box center [806, 59] width 61 height 11
click at [810, 92] on div "Cancel" at bounding box center [817, 93] width 76 height 26
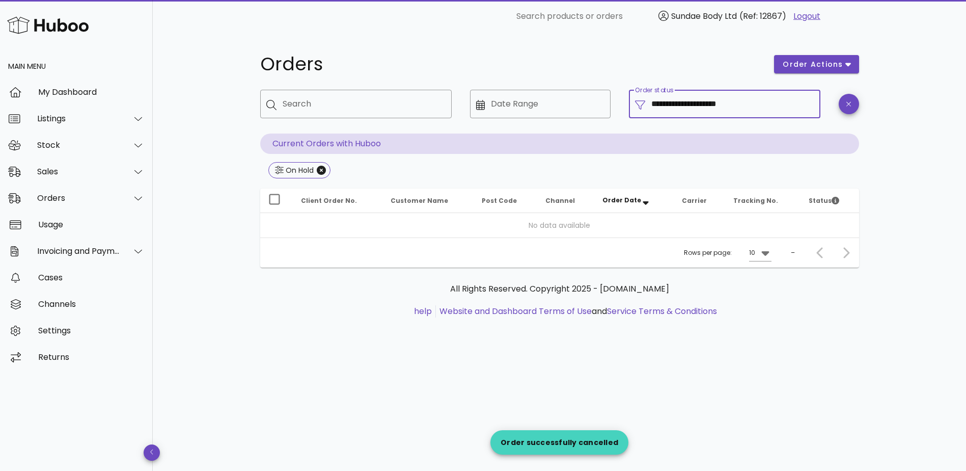
click at [705, 99] on input "**********" at bounding box center [732, 104] width 163 height 16
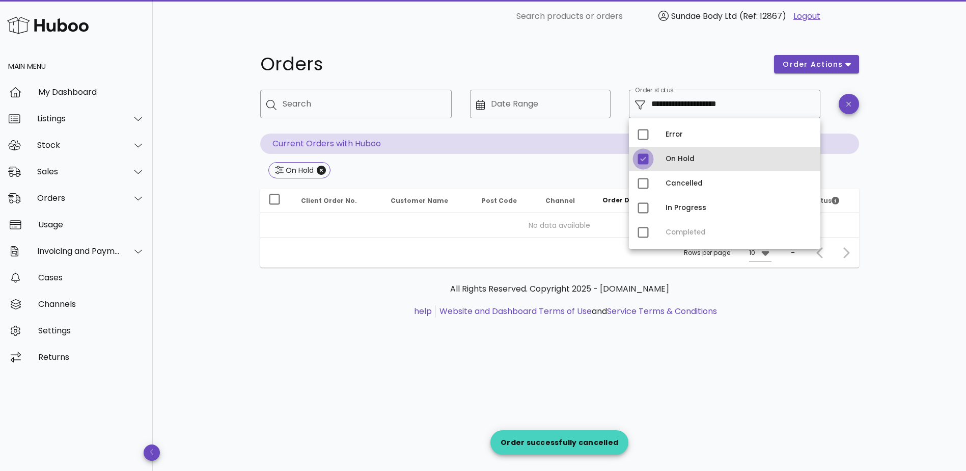
click at [646, 156] on div at bounding box center [643, 158] width 17 height 17
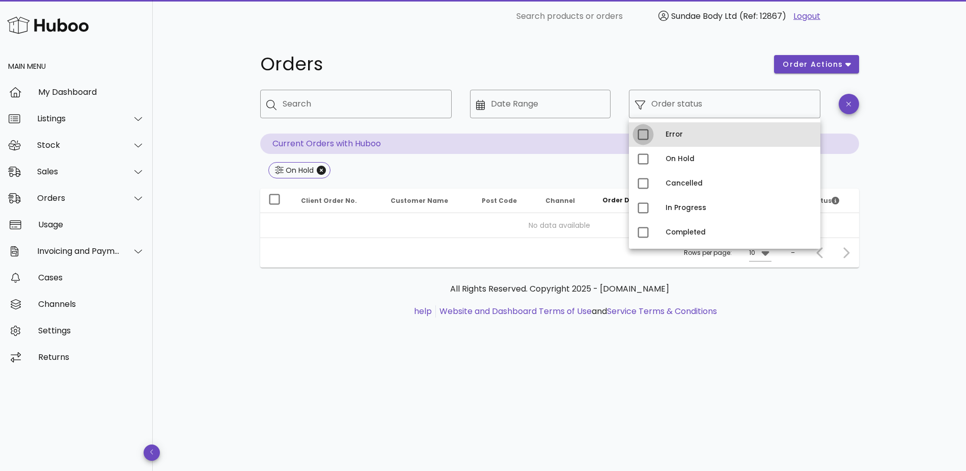
click at [644, 140] on div at bounding box center [643, 134] width 17 height 17
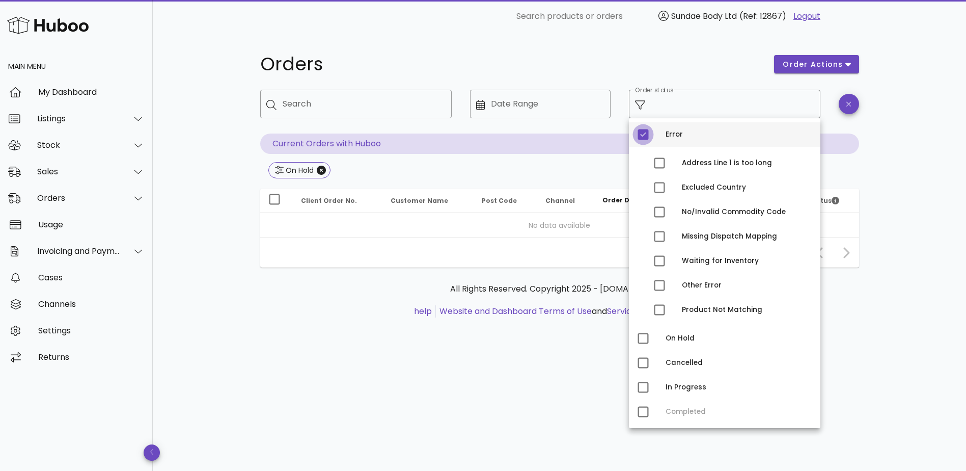
type input "**********"
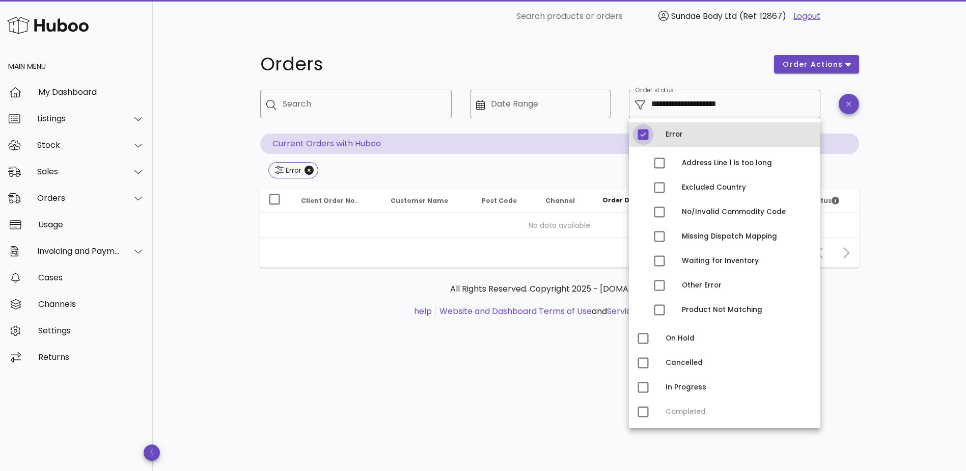
click at [644, 140] on div at bounding box center [643, 134] width 17 height 17
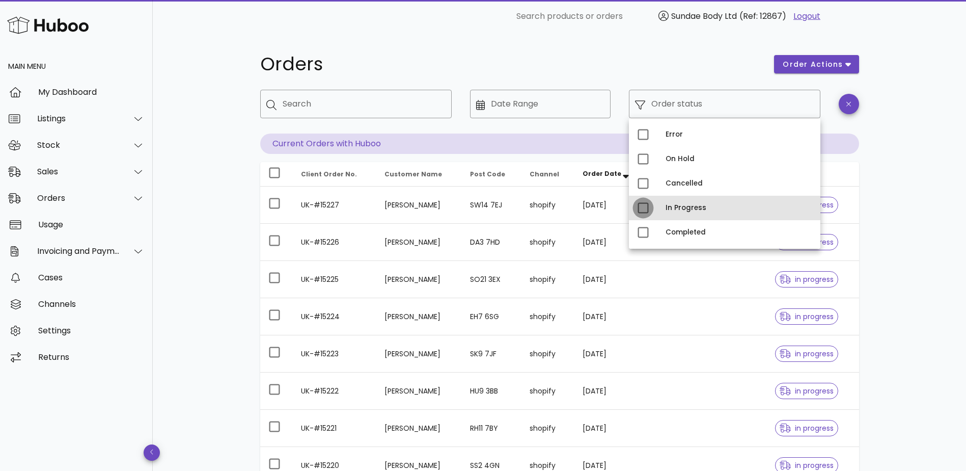
click at [642, 203] on div at bounding box center [643, 207] width 17 height 17
type input "**********"
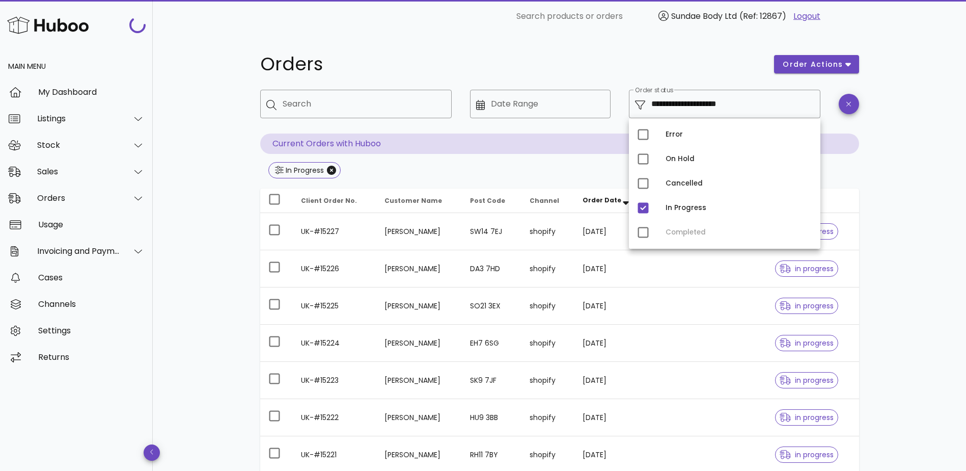
click at [589, 61] on h1 "Orders" at bounding box center [511, 64] width 502 height 18
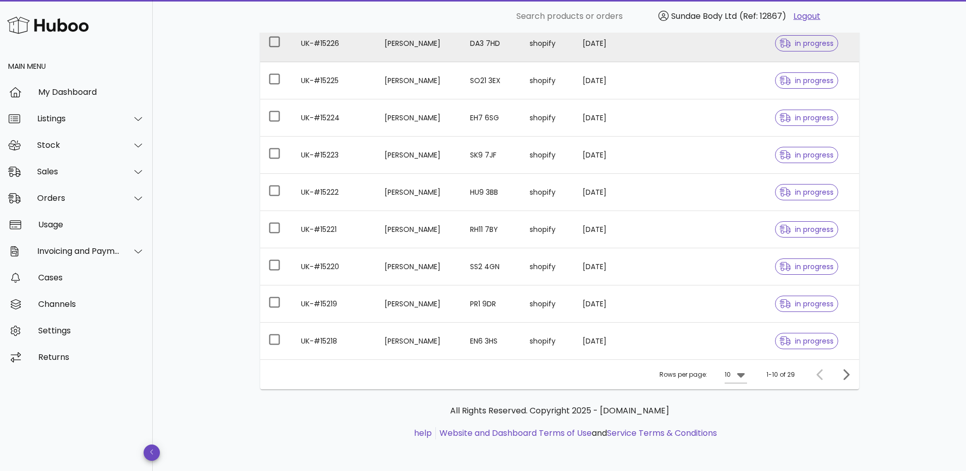
scroll to position [226, 0]
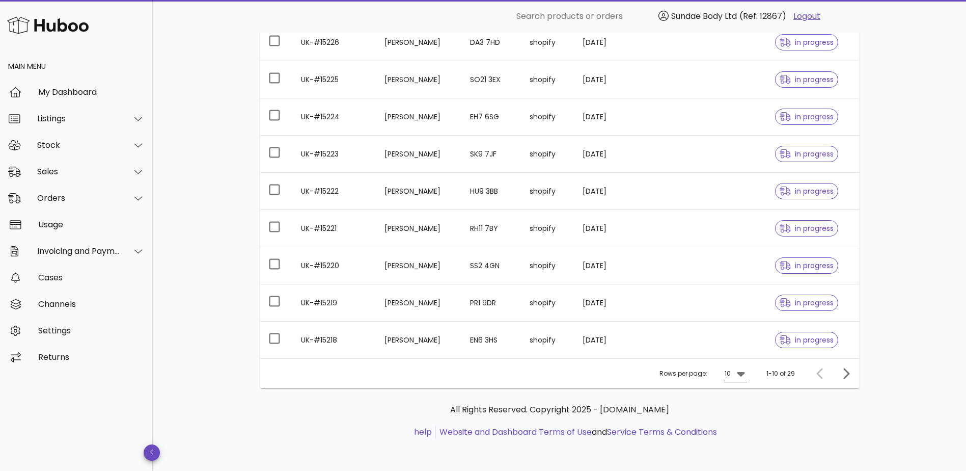
click at [743, 375] on icon at bounding box center [741, 373] width 12 height 12
click at [745, 432] on div "50" at bounding box center [739, 430] width 26 height 24
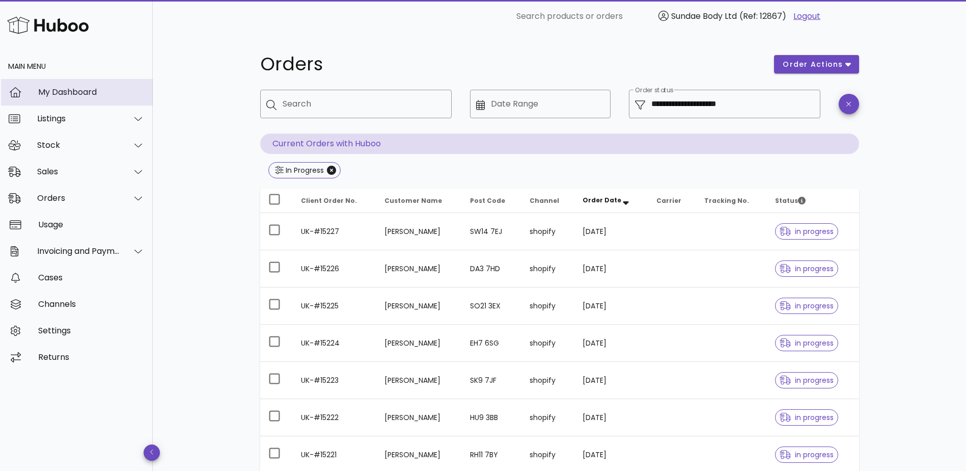
click at [84, 90] on div "My Dashboard" at bounding box center [91, 92] width 106 height 10
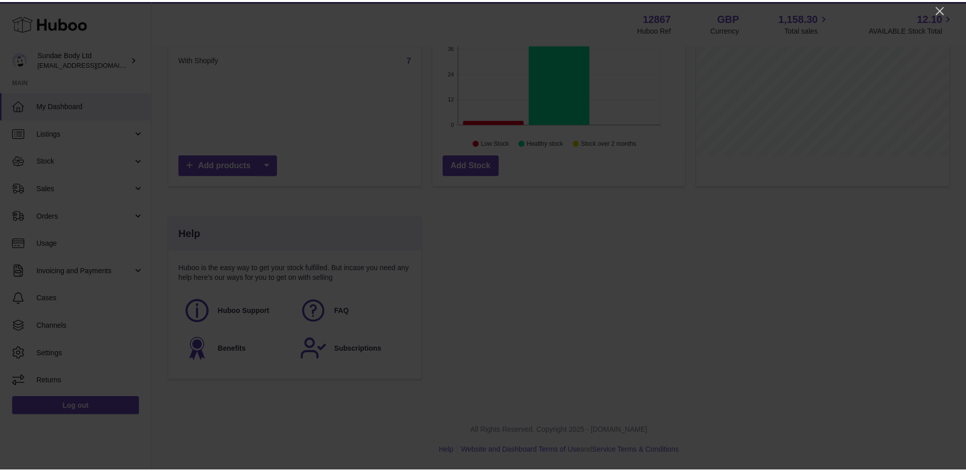
scroll to position [159, 255]
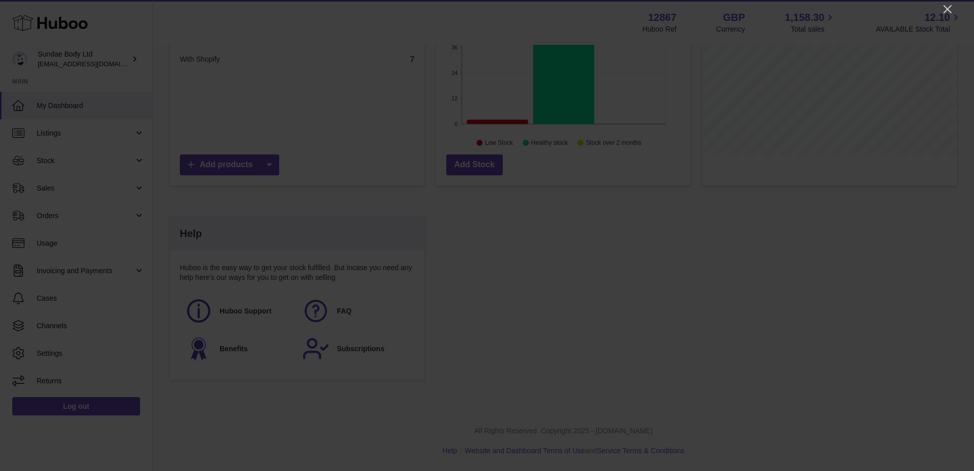
click at [947, 10] on icon "Close" at bounding box center [947, 9] width 8 height 8
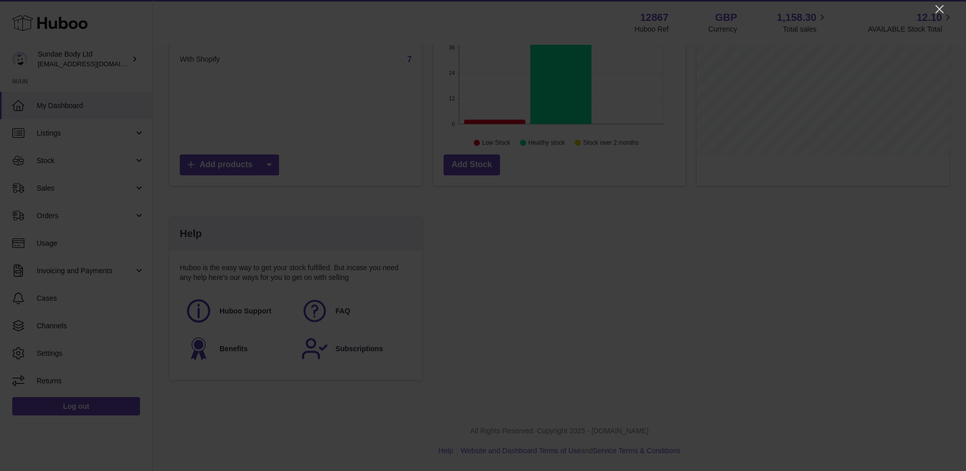
scroll to position [509164, 509070]
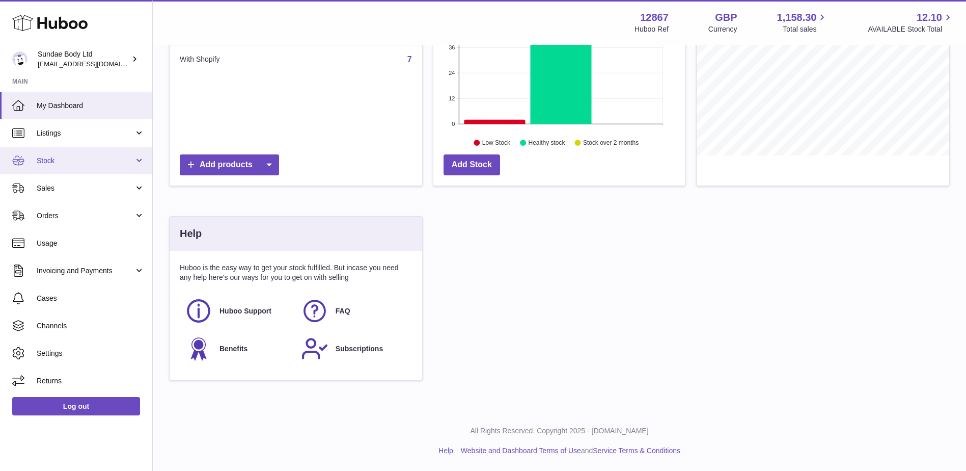
click at [74, 162] on span "Stock" at bounding box center [85, 161] width 97 height 10
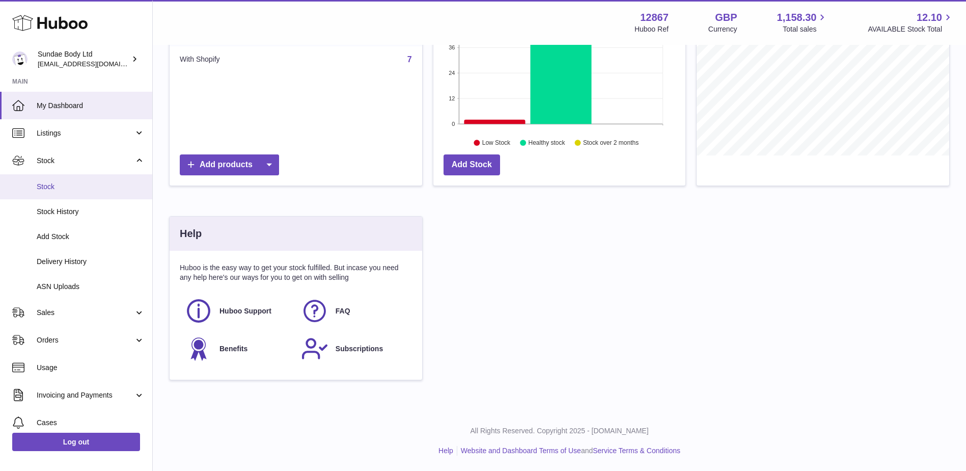
click at [57, 185] on span "Stock" at bounding box center [91, 187] width 108 height 10
drag, startPoint x: 57, startPoint y: 185, endPoint x: 51, endPoint y: 186, distance: 5.7
click at [51, 186] on span "Stock" at bounding box center [91, 187] width 108 height 10
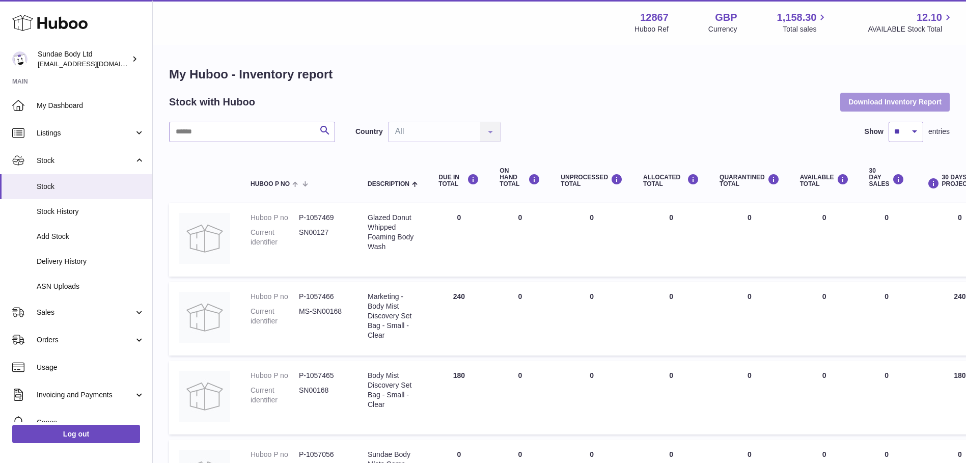
click at [884, 99] on button "Download Inventory Report" at bounding box center [895, 102] width 110 height 18
click at [260, 124] on input "text" at bounding box center [252, 132] width 166 height 20
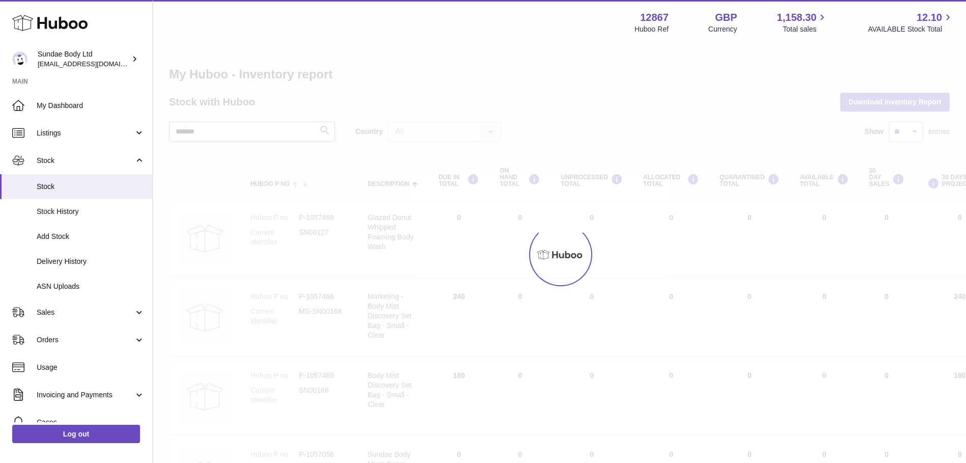
type input "*******"
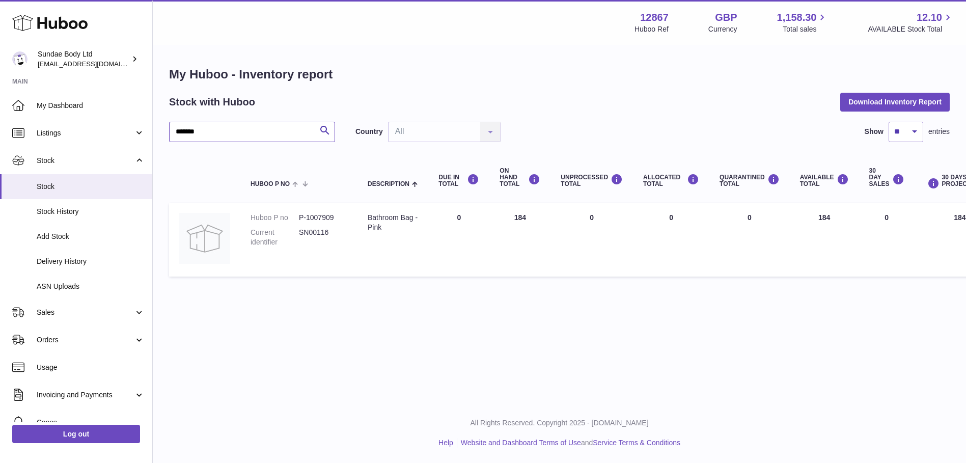
click at [208, 132] on input "*******" at bounding box center [252, 132] width 166 height 20
drag, startPoint x: 208, startPoint y: 132, endPoint x: 145, endPoint y: 134, distance: 63.7
click at [145, 134] on div "Huboo Sundae Body Ltd [EMAIL_ADDRESS][DOMAIN_NAME] Main My Dashboard Listings N…" at bounding box center [483, 231] width 966 height 463
